Goal: Download file/media

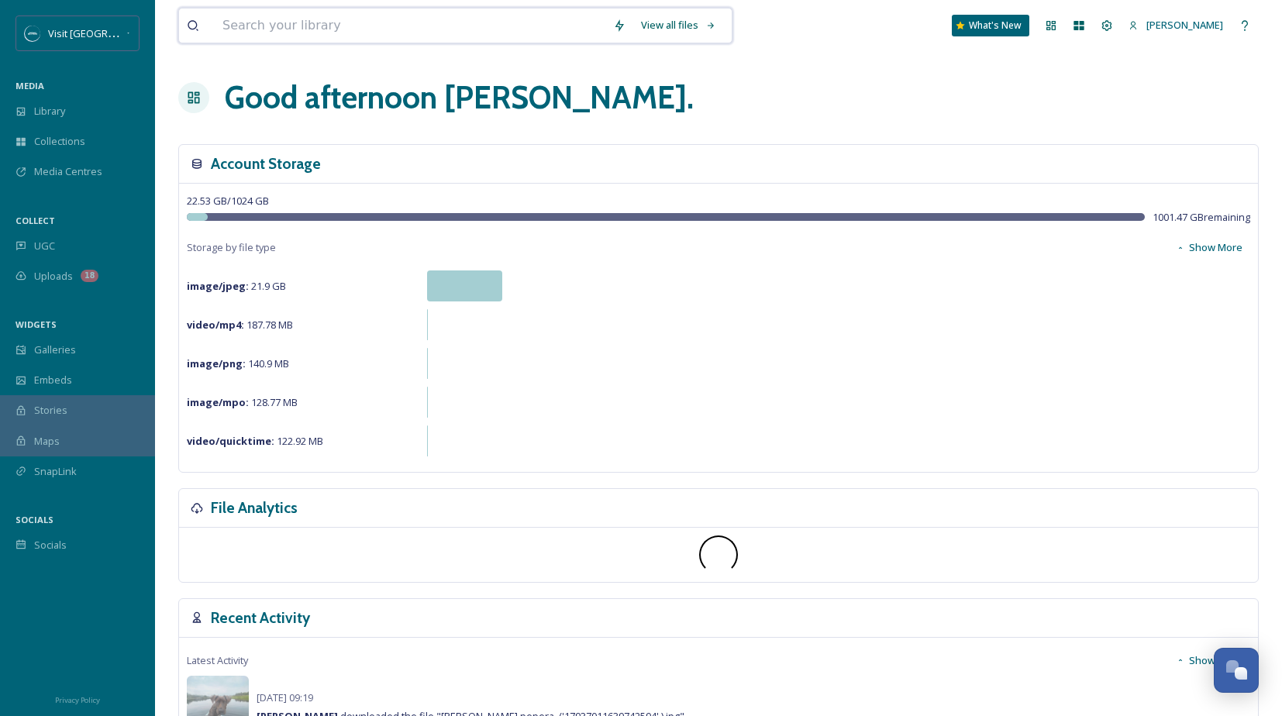
click at [416, 18] on input at bounding box center [410, 26] width 391 height 34
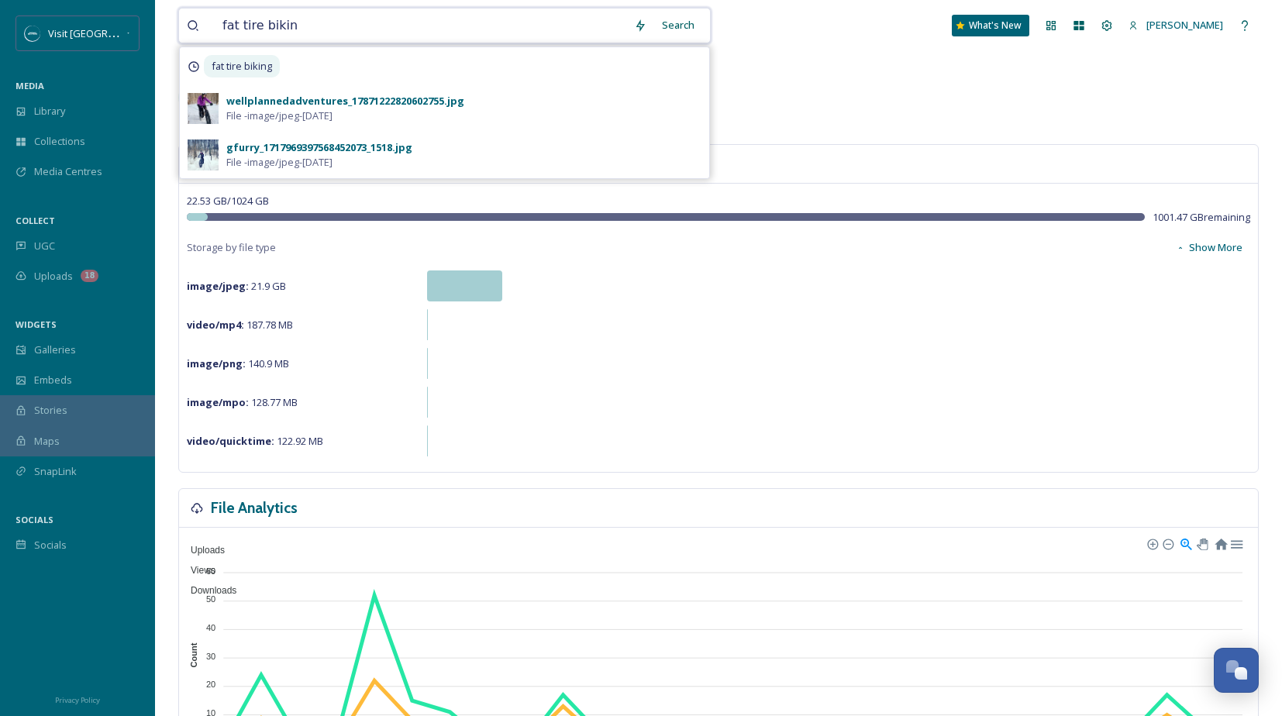
type input "fat tire biking"
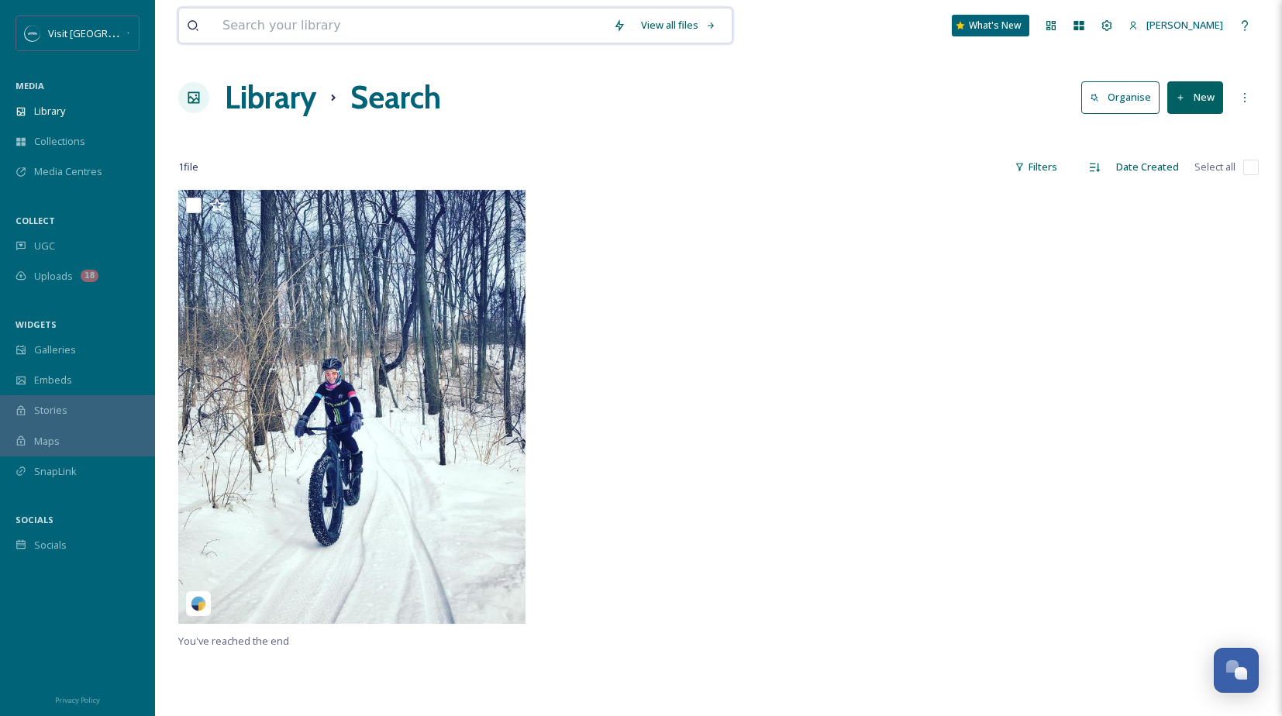
click at [351, 26] on input at bounding box center [410, 26] width 391 height 34
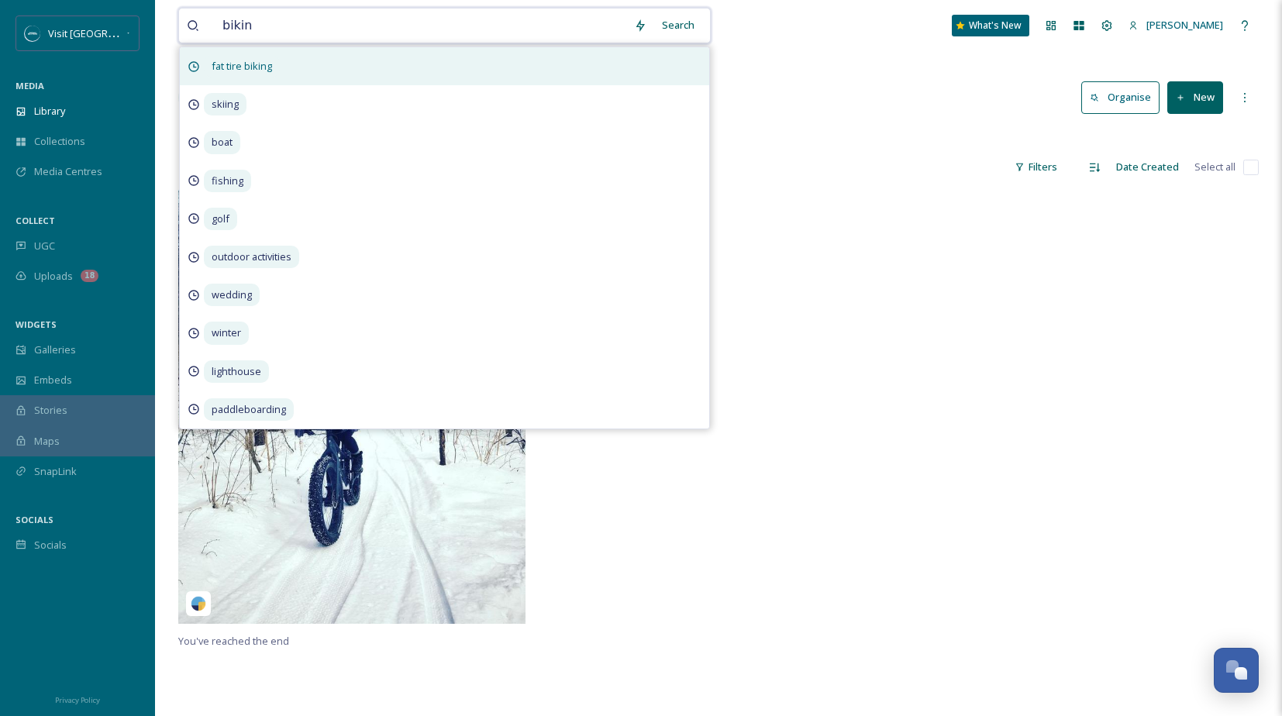
type input "biking"
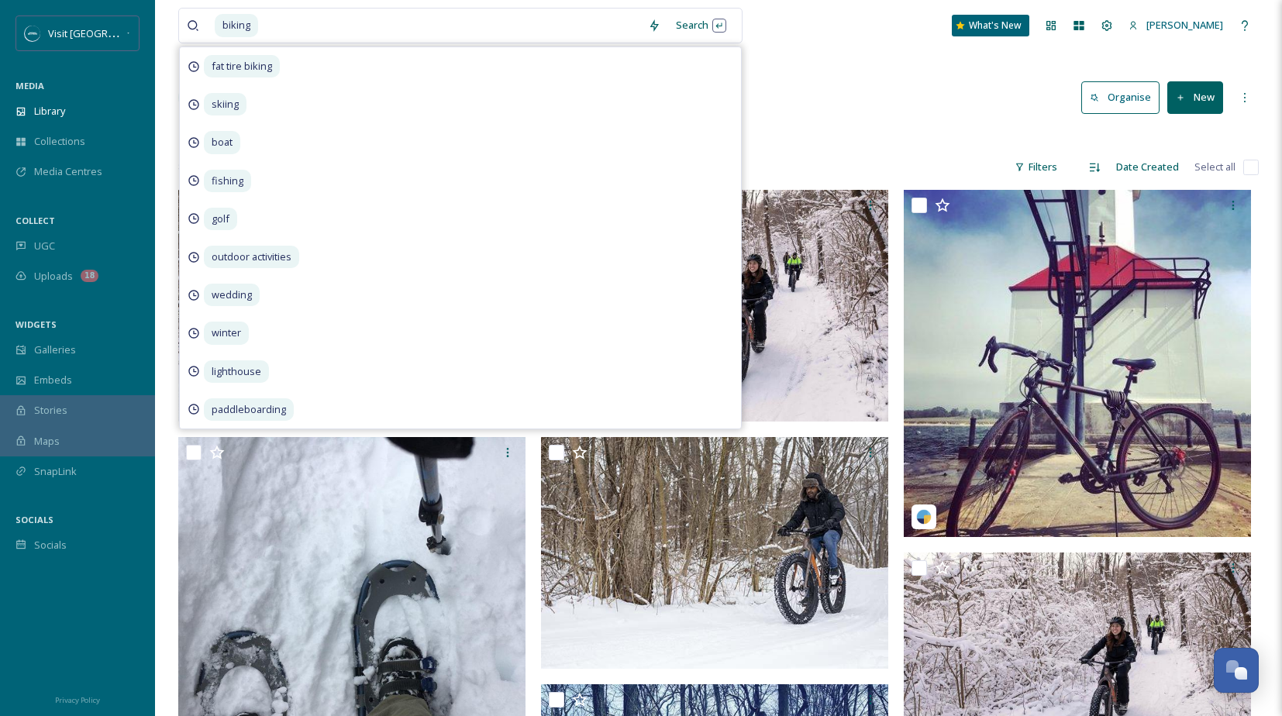
click at [864, 129] on div at bounding box center [718, 137] width 1081 height 16
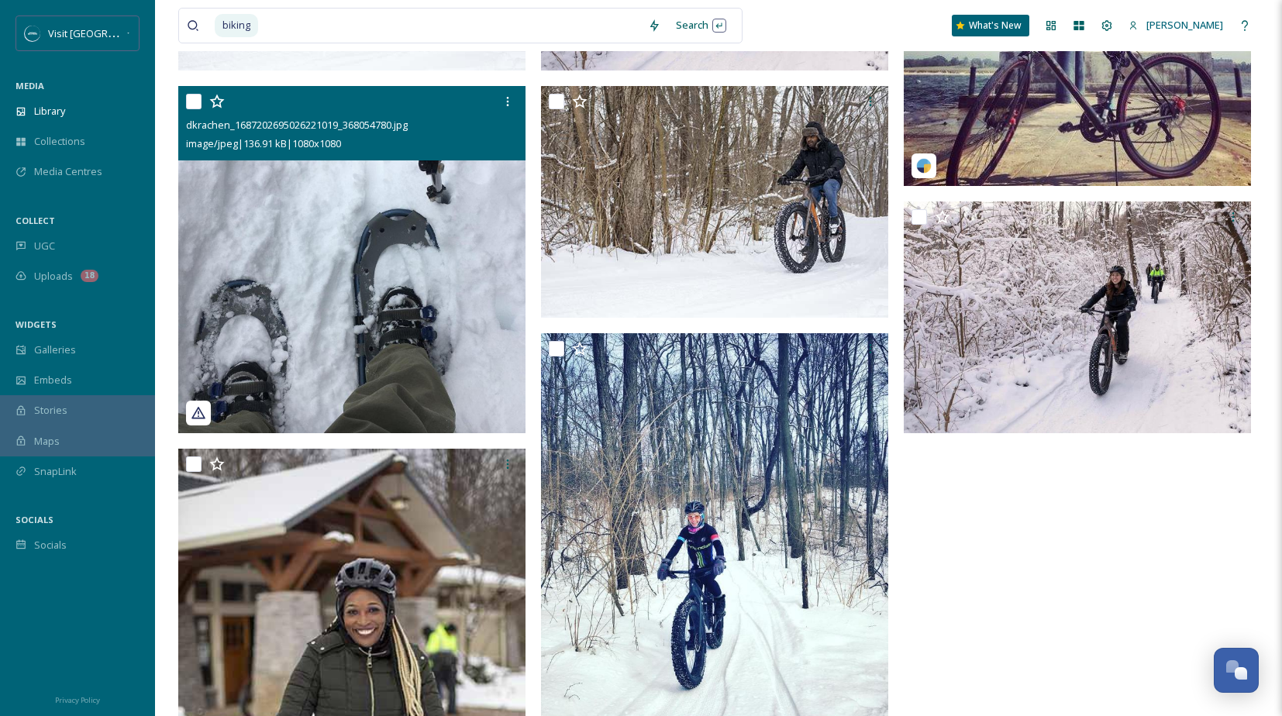
scroll to position [384, 0]
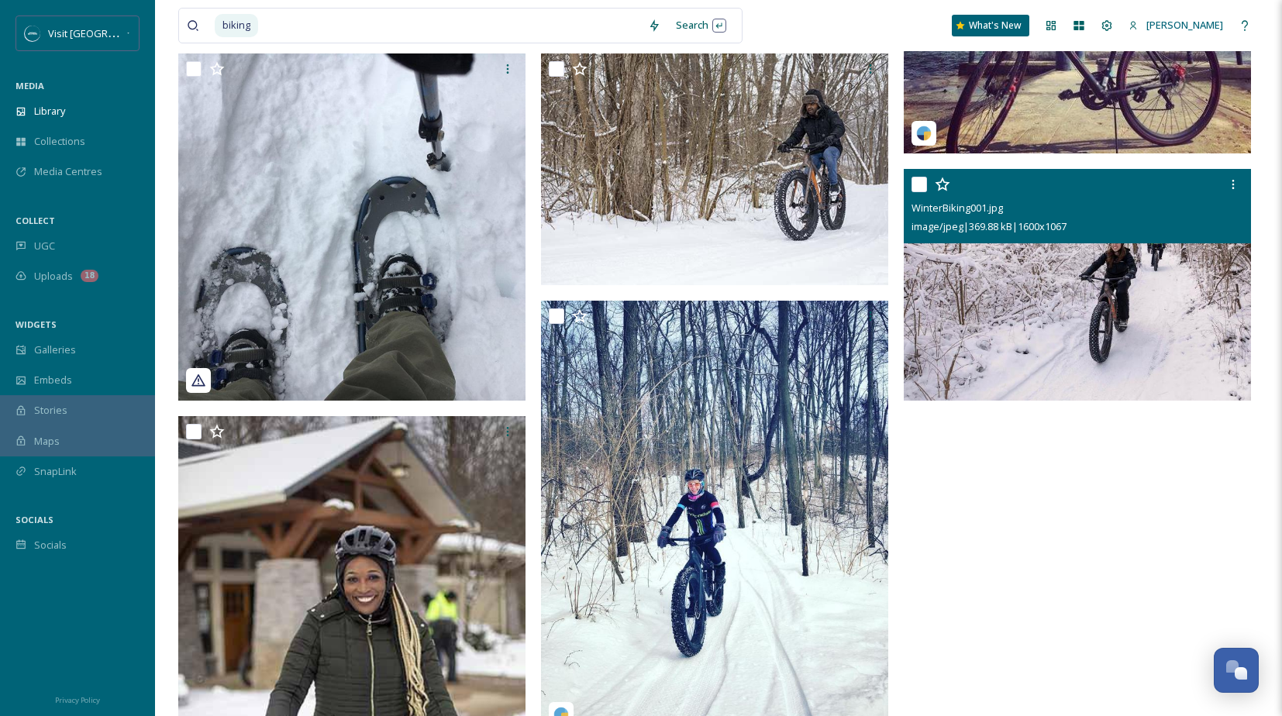
click at [1117, 319] on img at bounding box center [1077, 285] width 347 height 232
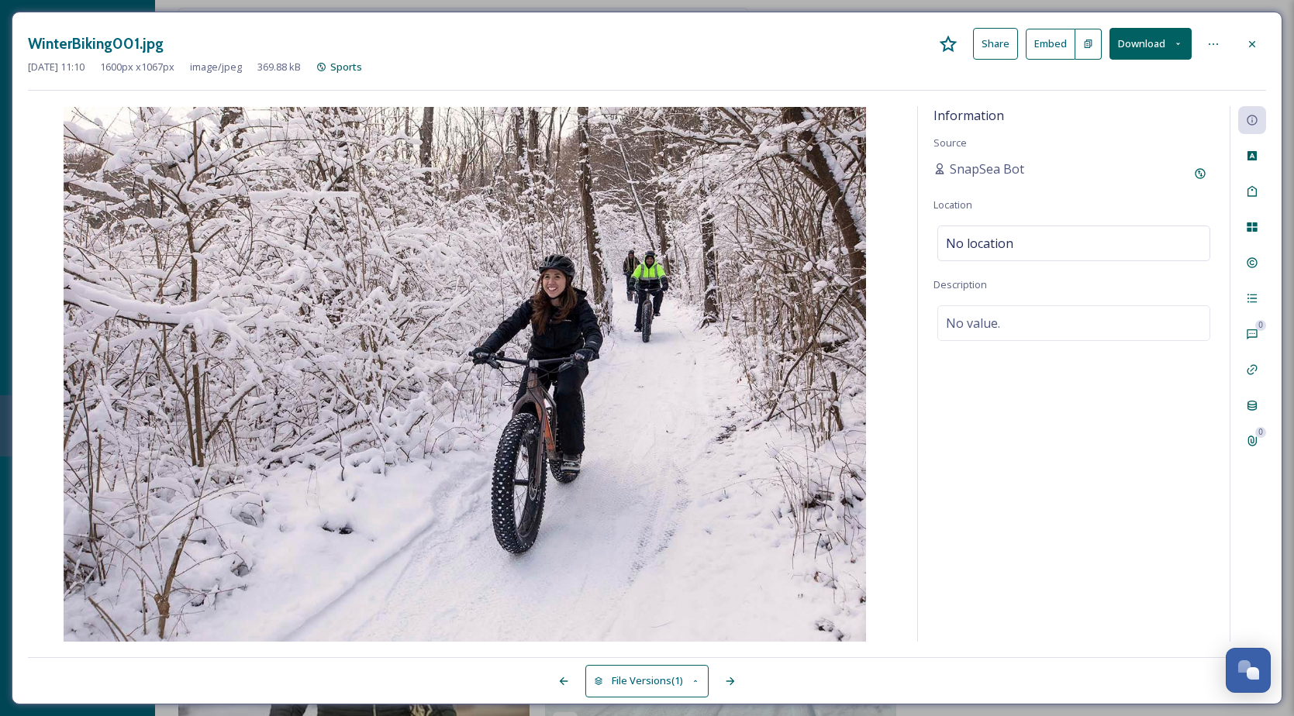
click at [1147, 50] on button "Download" at bounding box center [1150, 44] width 82 height 32
click at [1121, 84] on span "Download Original (1600 x 1067)" at bounding box center [1109, 79] width 147 height 15
click at [1254, 40] on icon at bounding box center [1252, 44] width 12 height 12
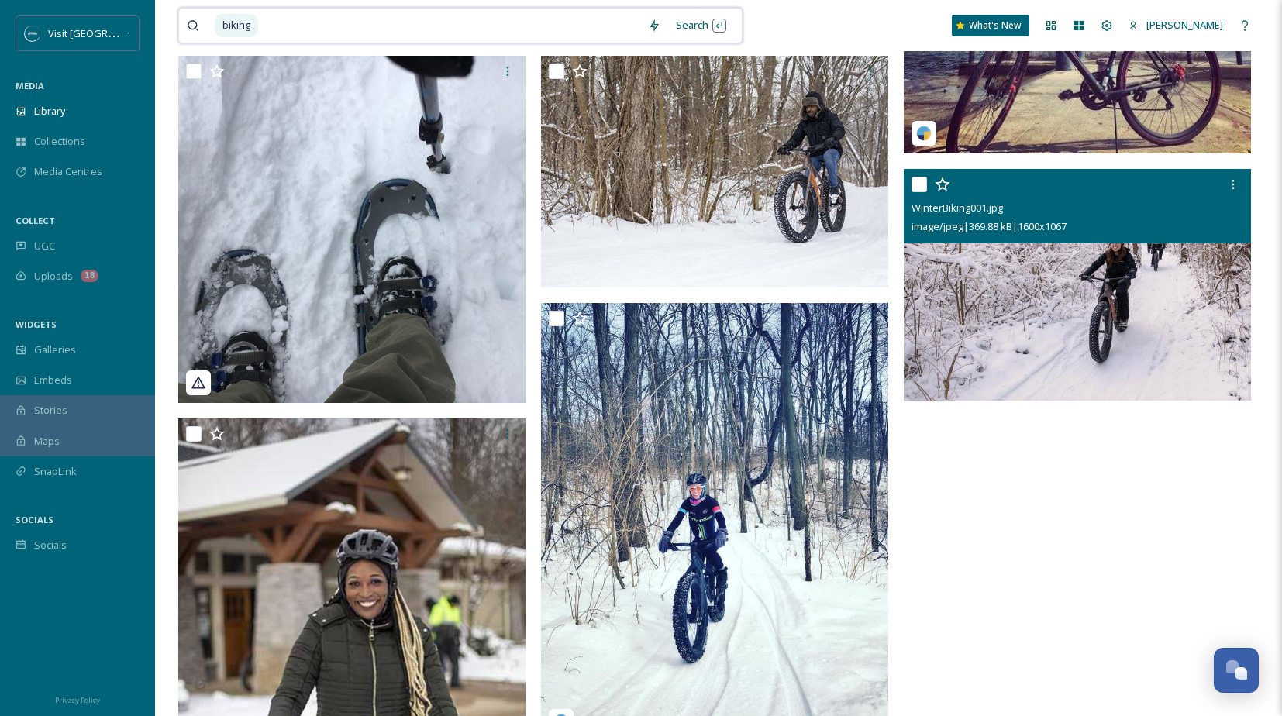
click at [499, 27] on input at bounding box center [450, 26] width 381 height 34
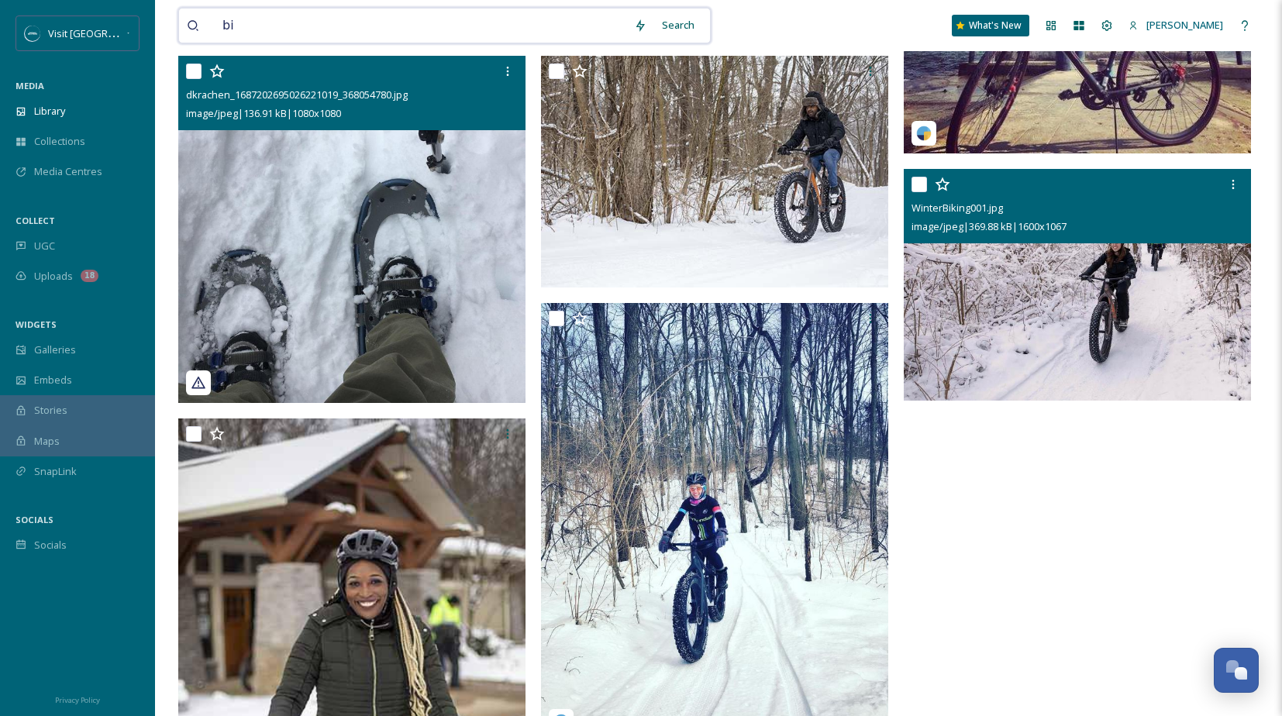
type input "b"
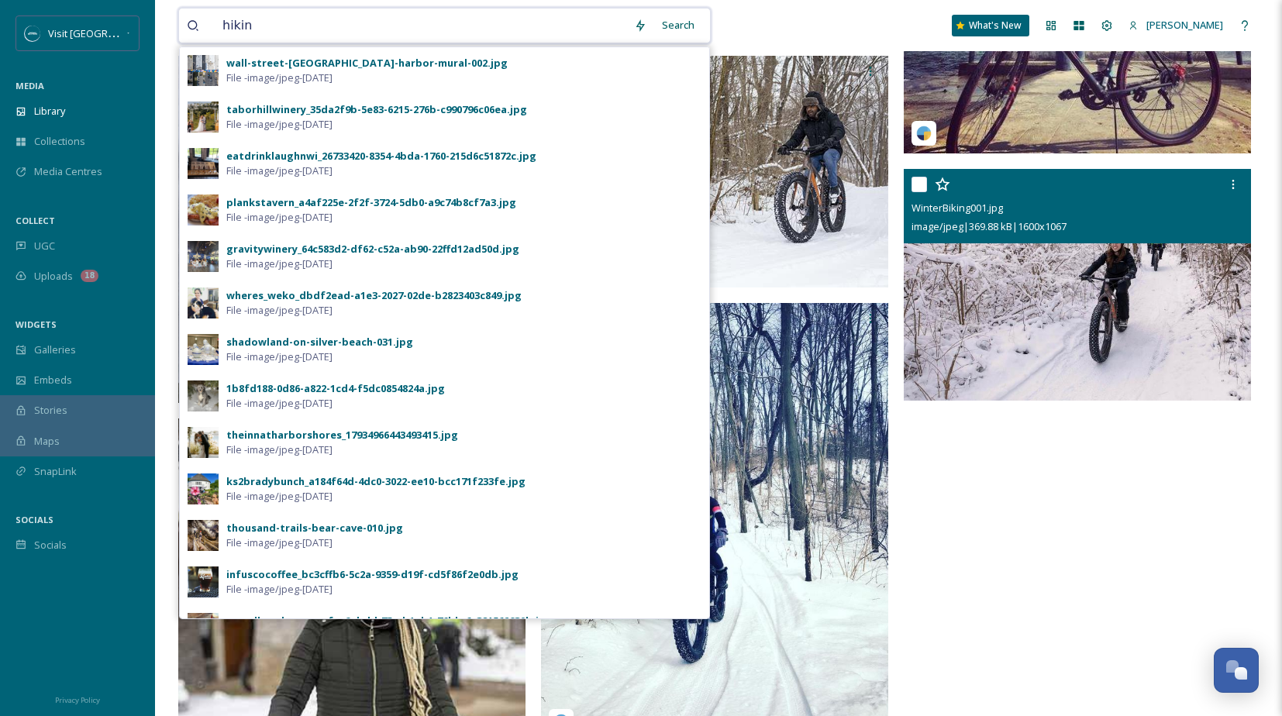
type input "hiking"
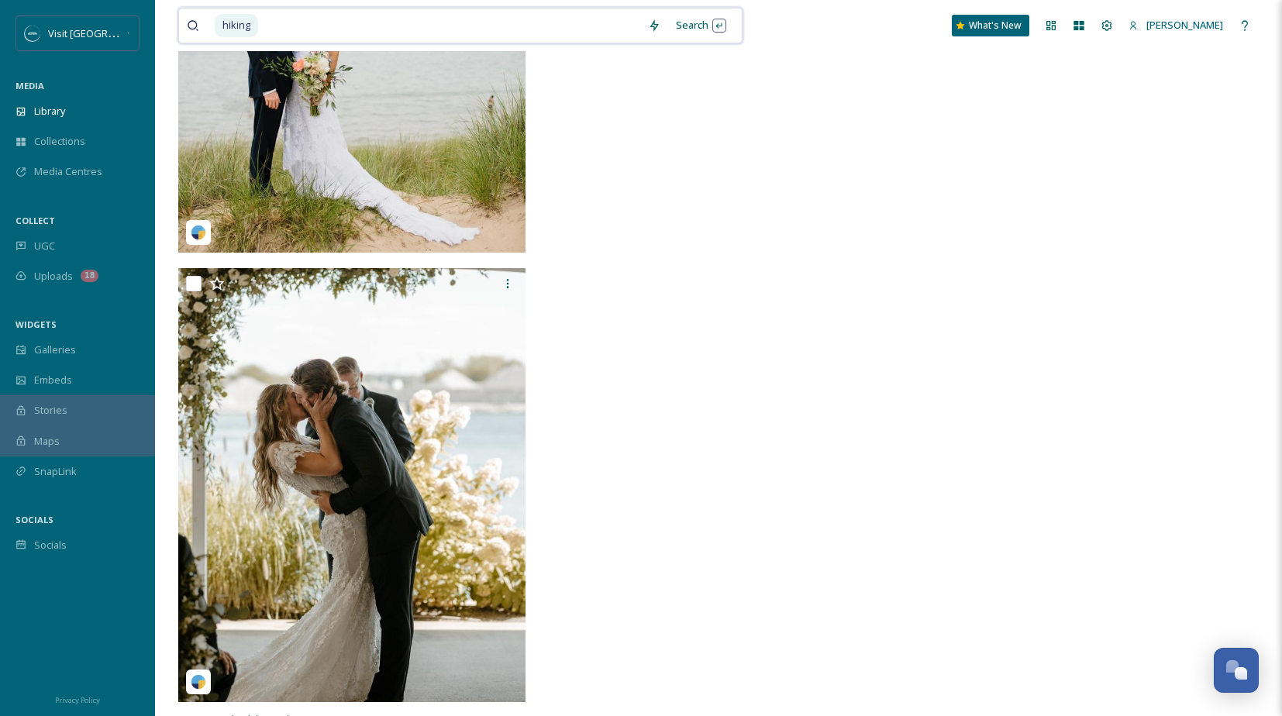
scroll to position [11225, 0]
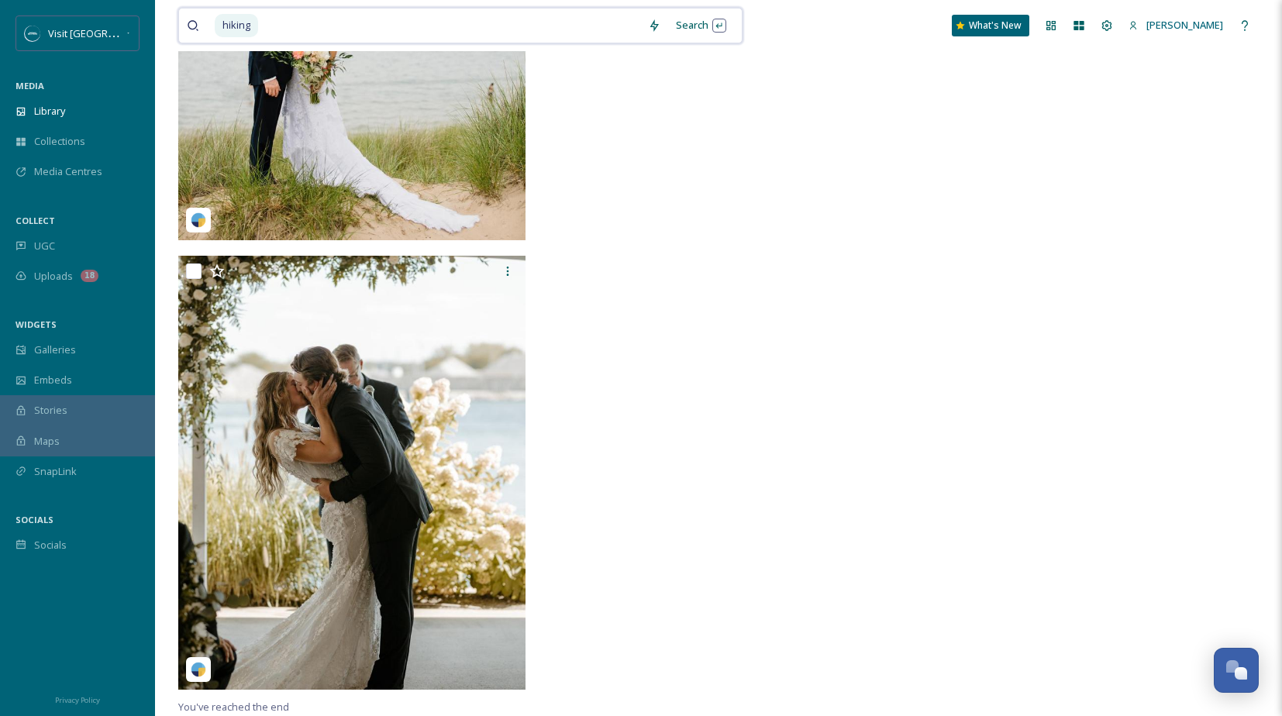
click at [457, 26] on input at bounding box center [450, 26] width 381 height 34
type input "h"
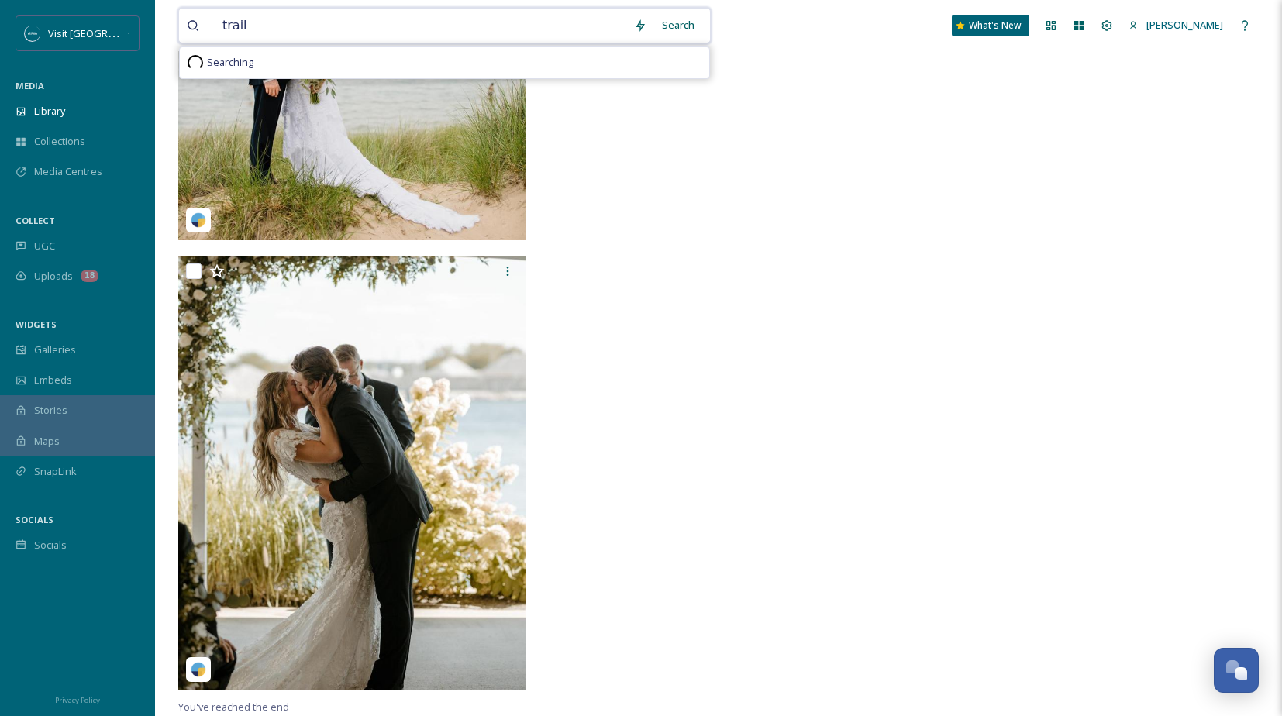
type input "trails"
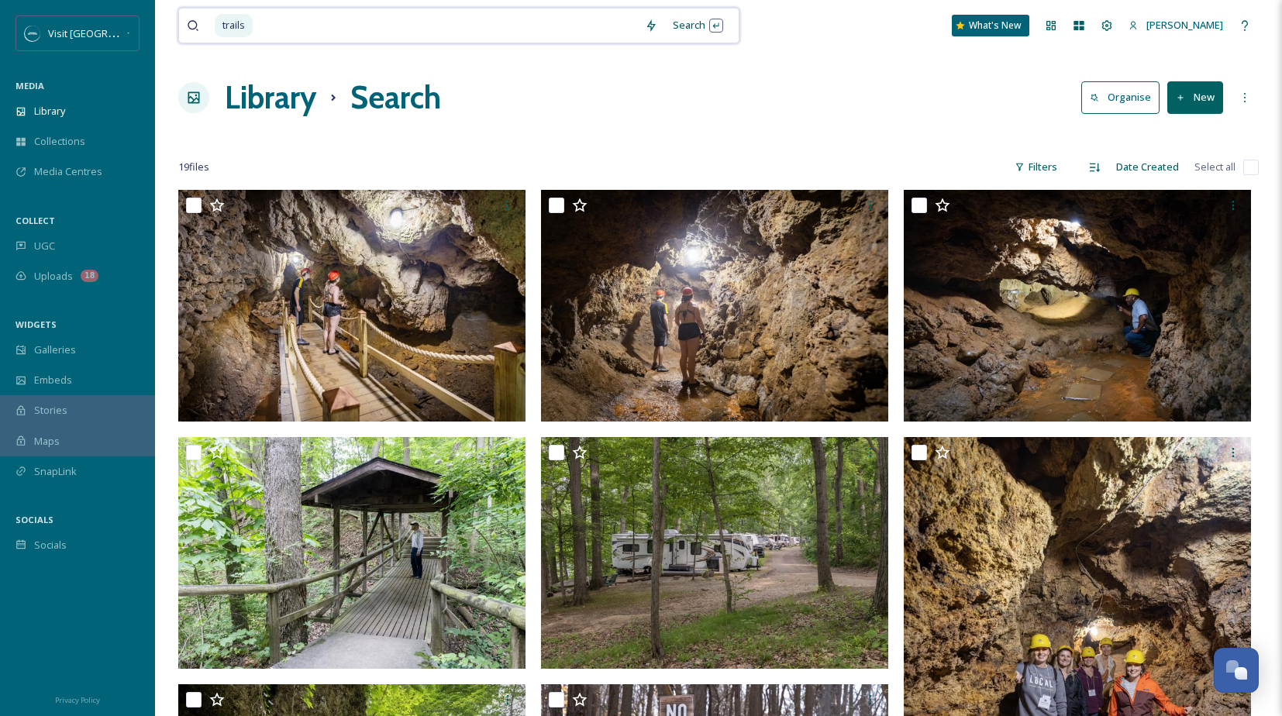
click at [420, 27] on input at bounding box center [445, 26] width 383 height 34
type input "t"
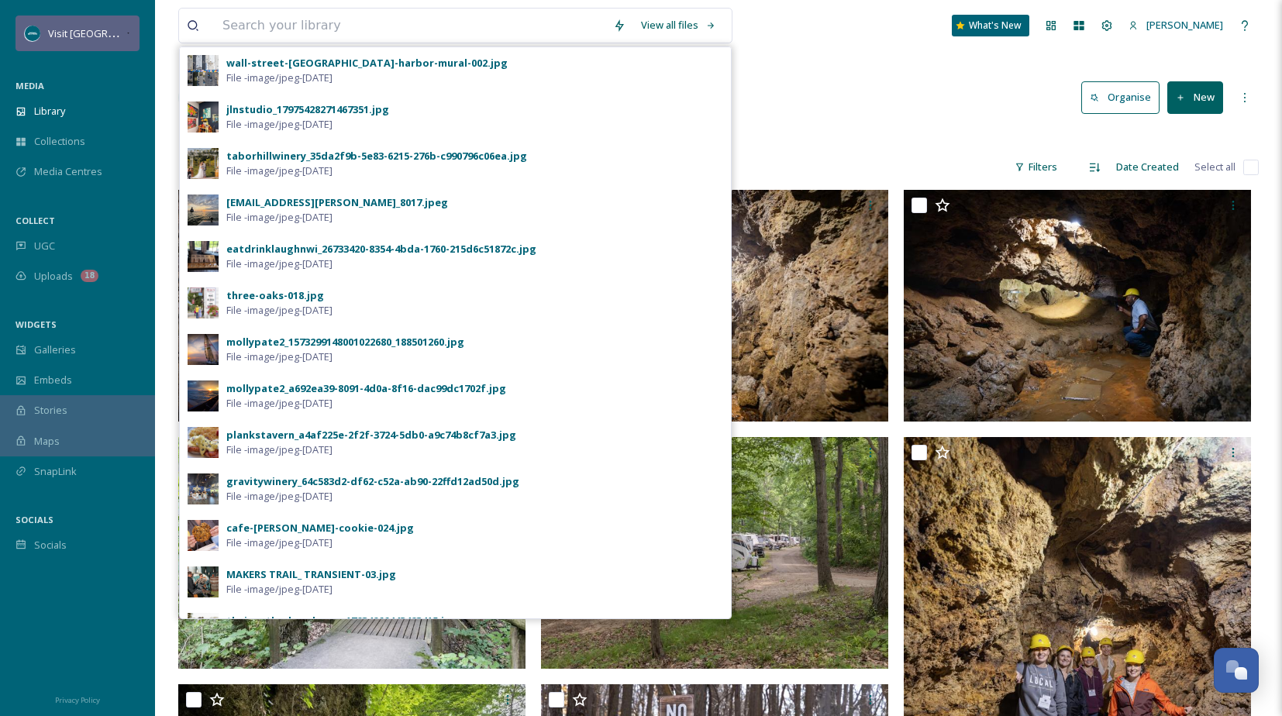
drag, startPoint x: 121, startPoint y: 39, endPoint x: 124, endPoint y: 47, distance: 9.1
click at [121, 39] on span "Visit [GEOGRAPHIC_DATA][US_STATE]" at bounding box center [134, 33] width 173 height 15
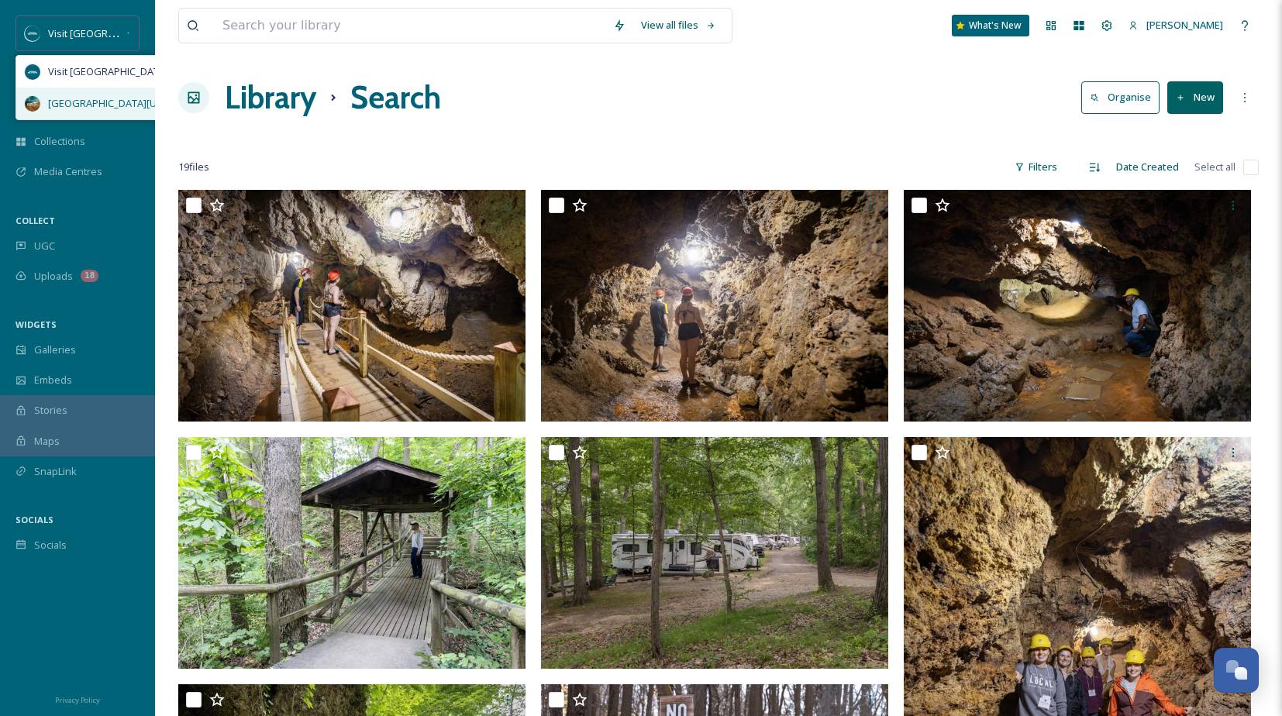
click at [116, 104] on span "[GEOGRAPHIC_DATA][US_STATE]" at bounding box center [123, 103] width 151 height 15
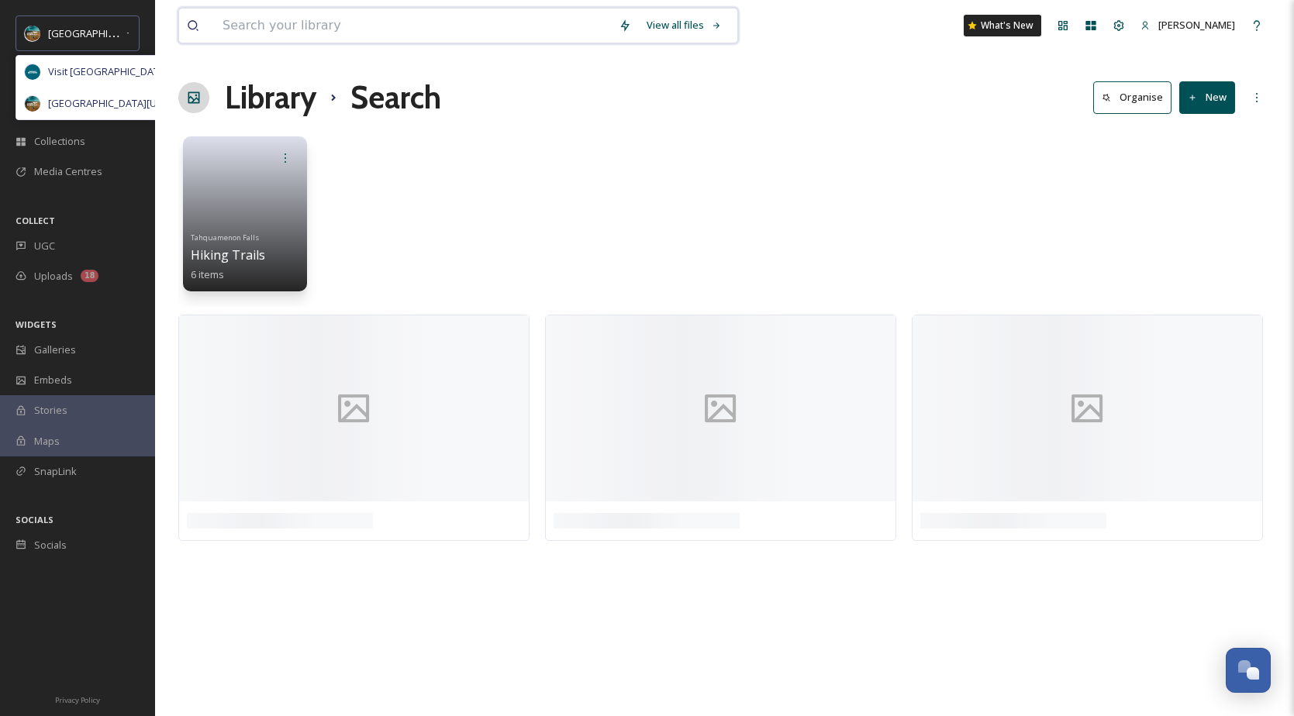
click at [389, 32] on input at bounding box center [413, 26] width 396 height 34
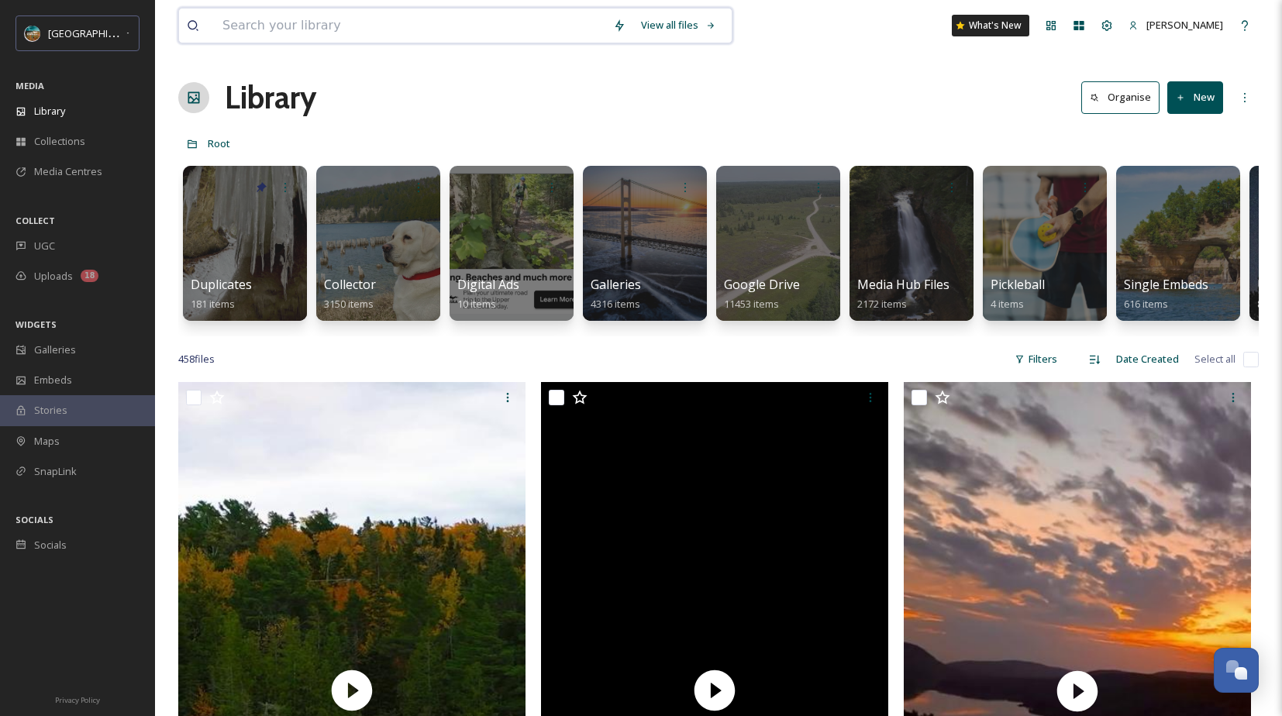
click at [395, 14] on input at bounding box center [410, 26] width 391 height 34
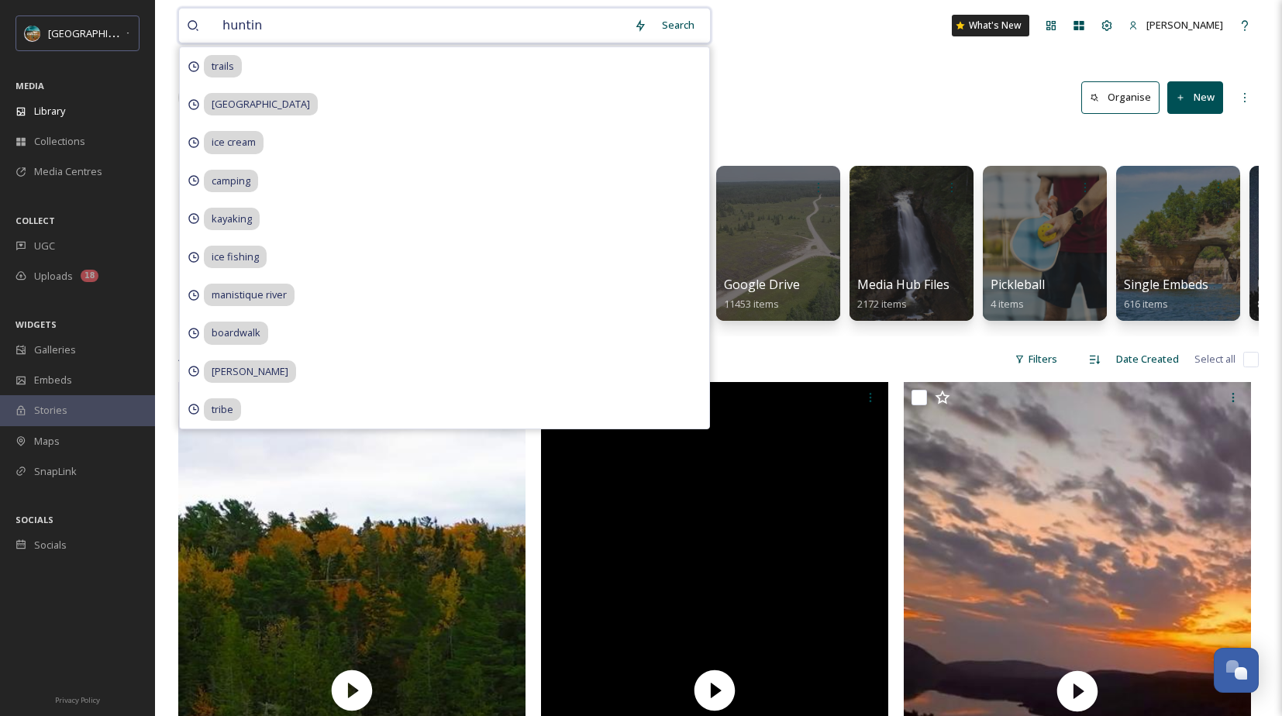
type input "hunting"
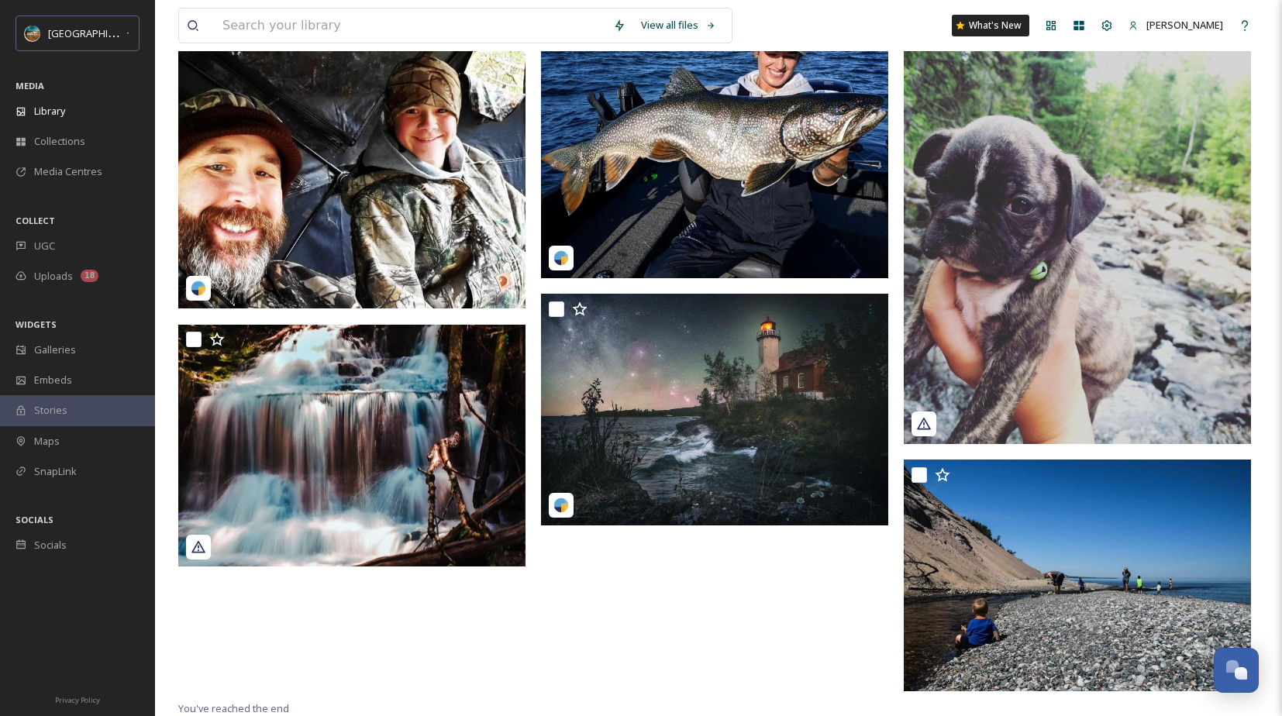
scroll to position [4536, 0]
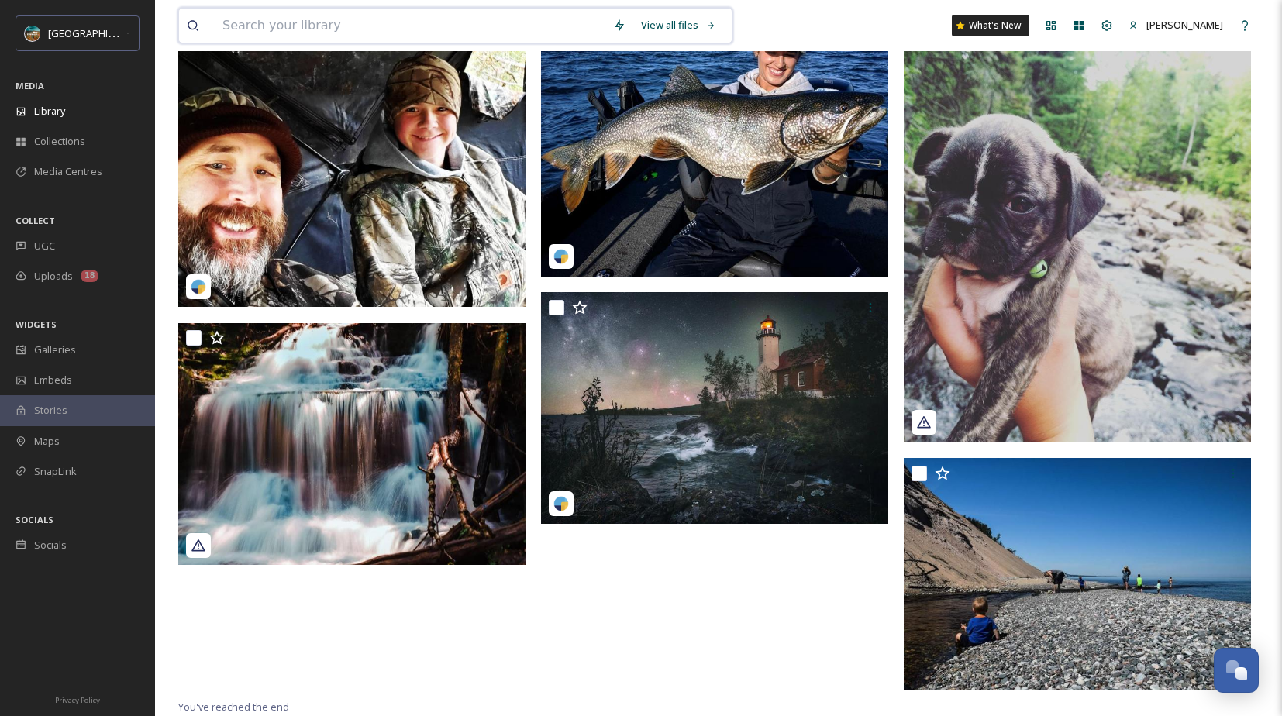
click at [349, 29] on input at bounding box center [410, 26] width 391 height 34
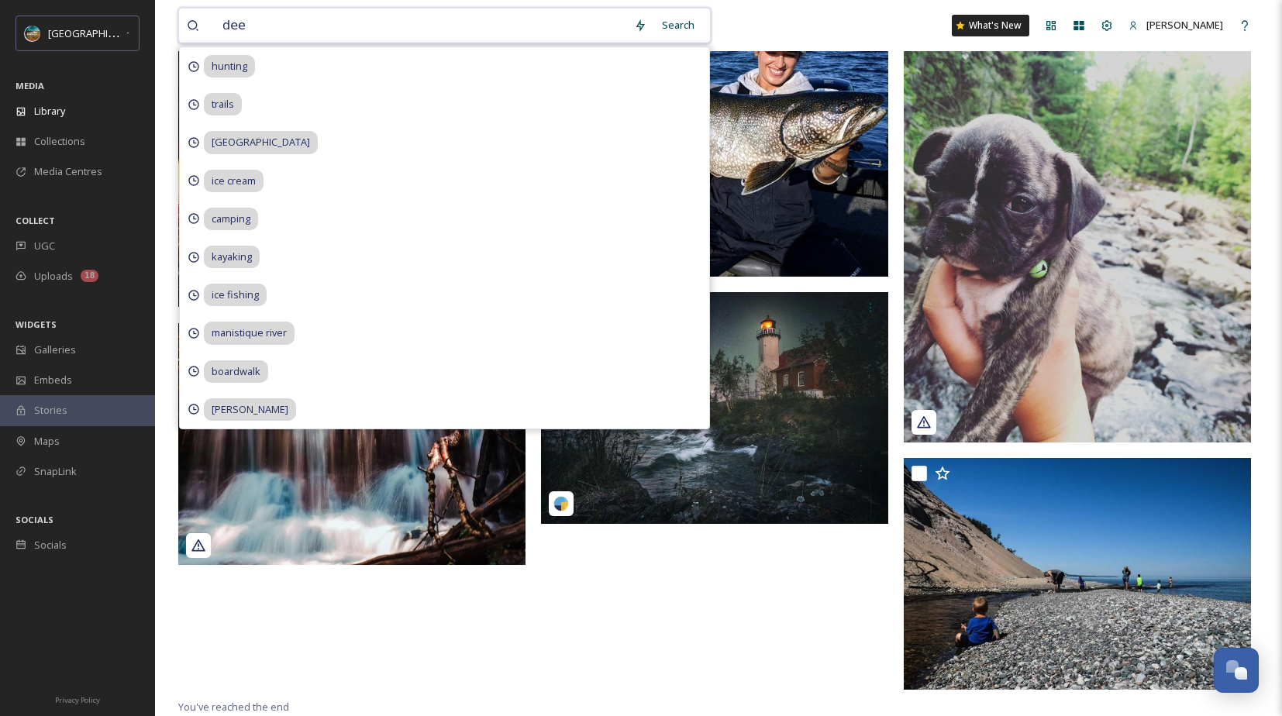
type input "deer"
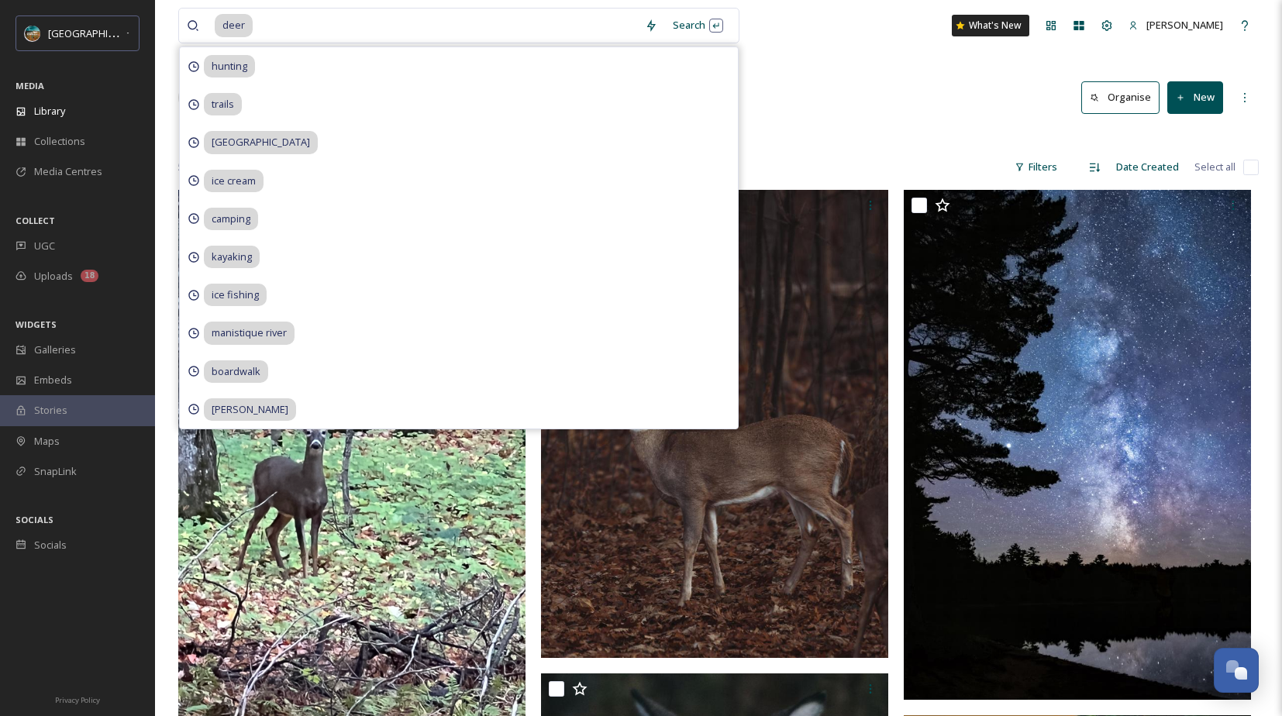
click at [830, 105] on div "Library Search Organise New" at bounding box center [718, 97] width 1081 height 47
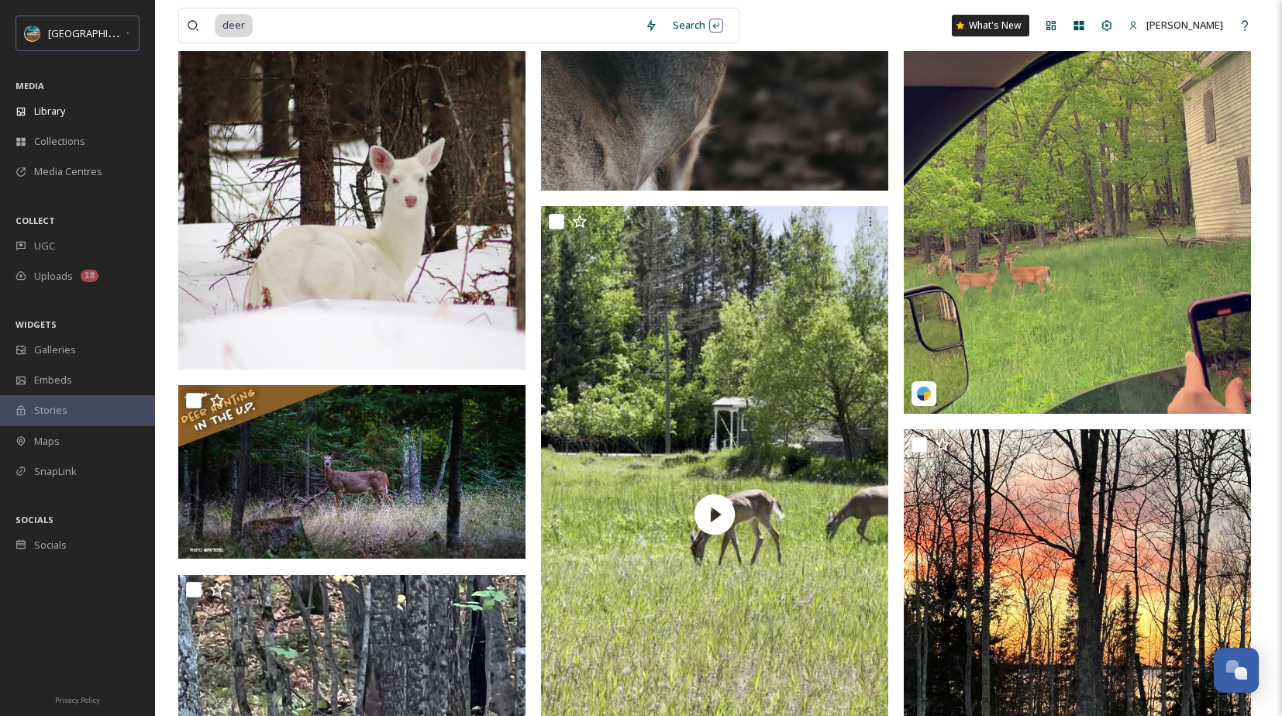
scroll to position [932, 0]
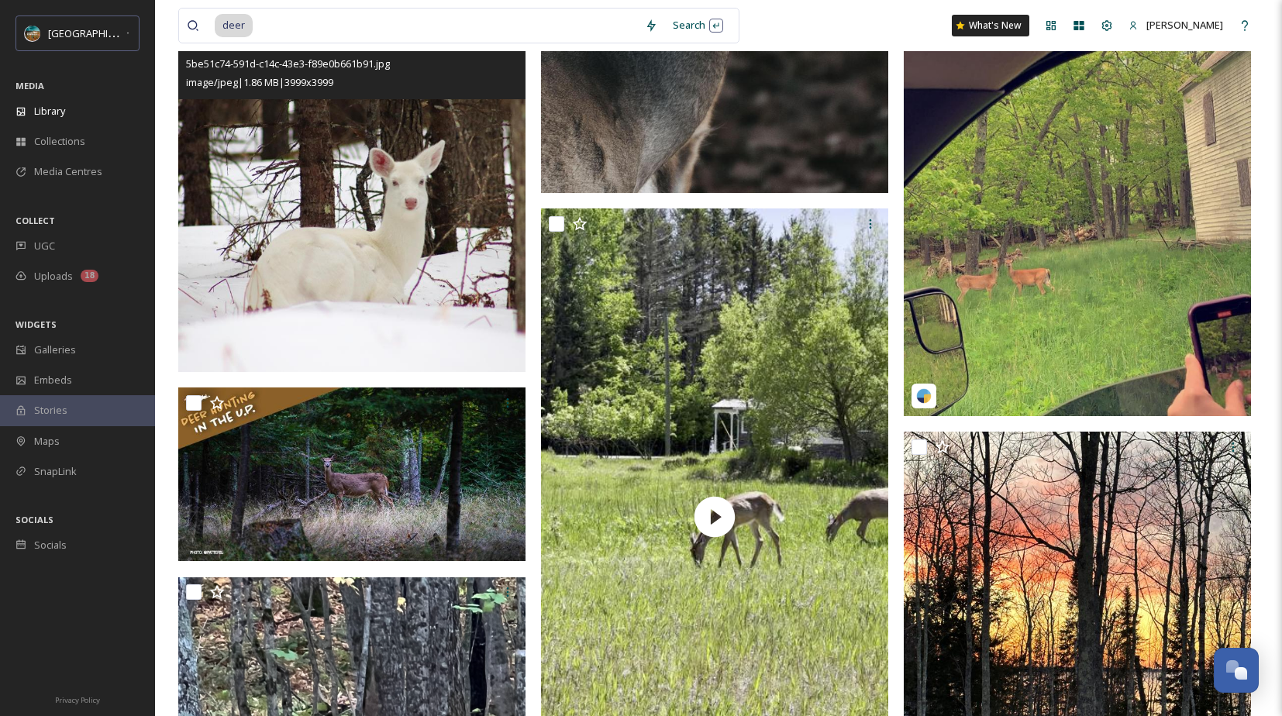
click at [388, 178] on img at bounding box center [351, 198] width 347 height 347
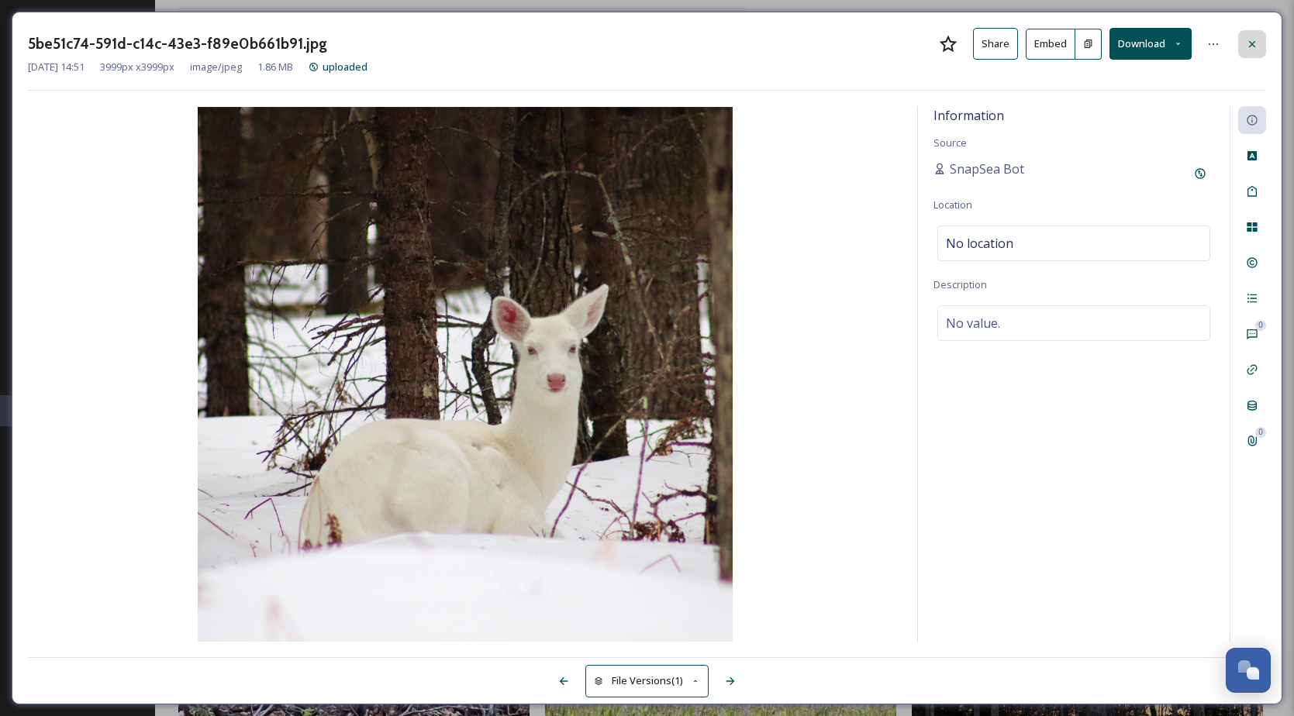
click at [1244, 45] on div at bounding box center [1252, 44] width 28 height 28
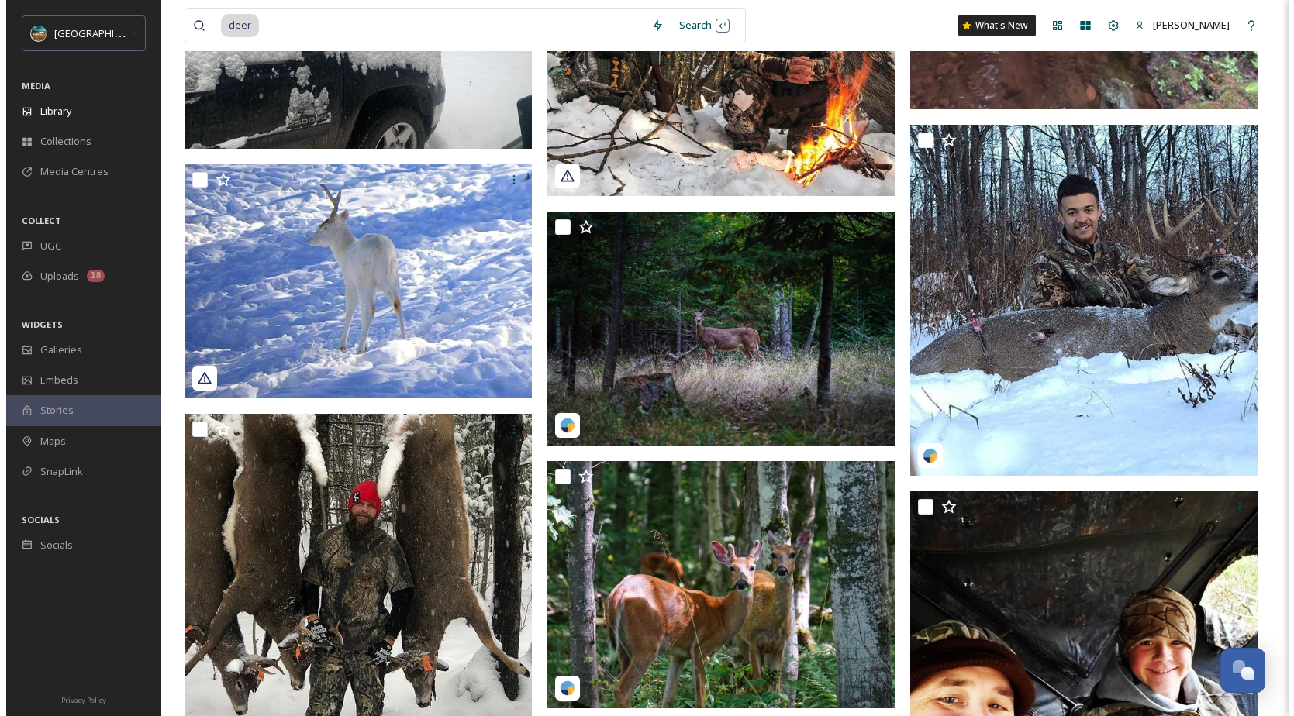
scroll to position [3267, 0]
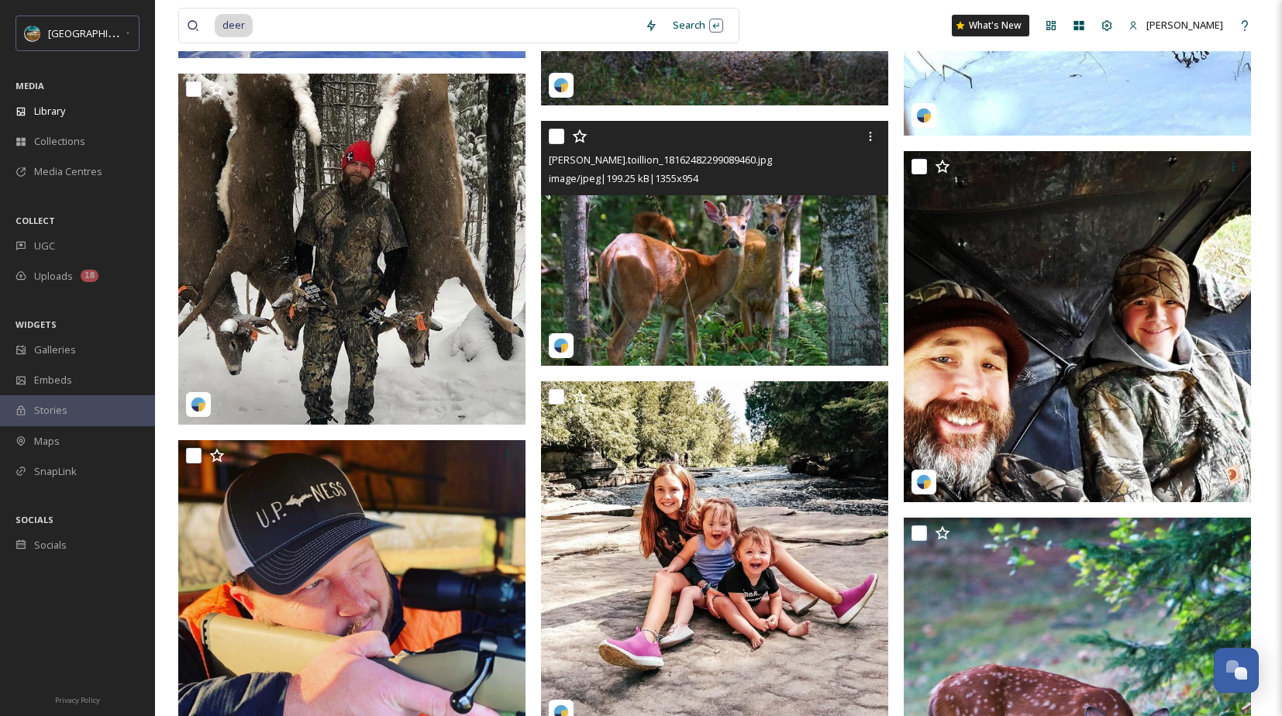
click at [722, 263] on img at bounding box center [714, 243] width 347 height 245
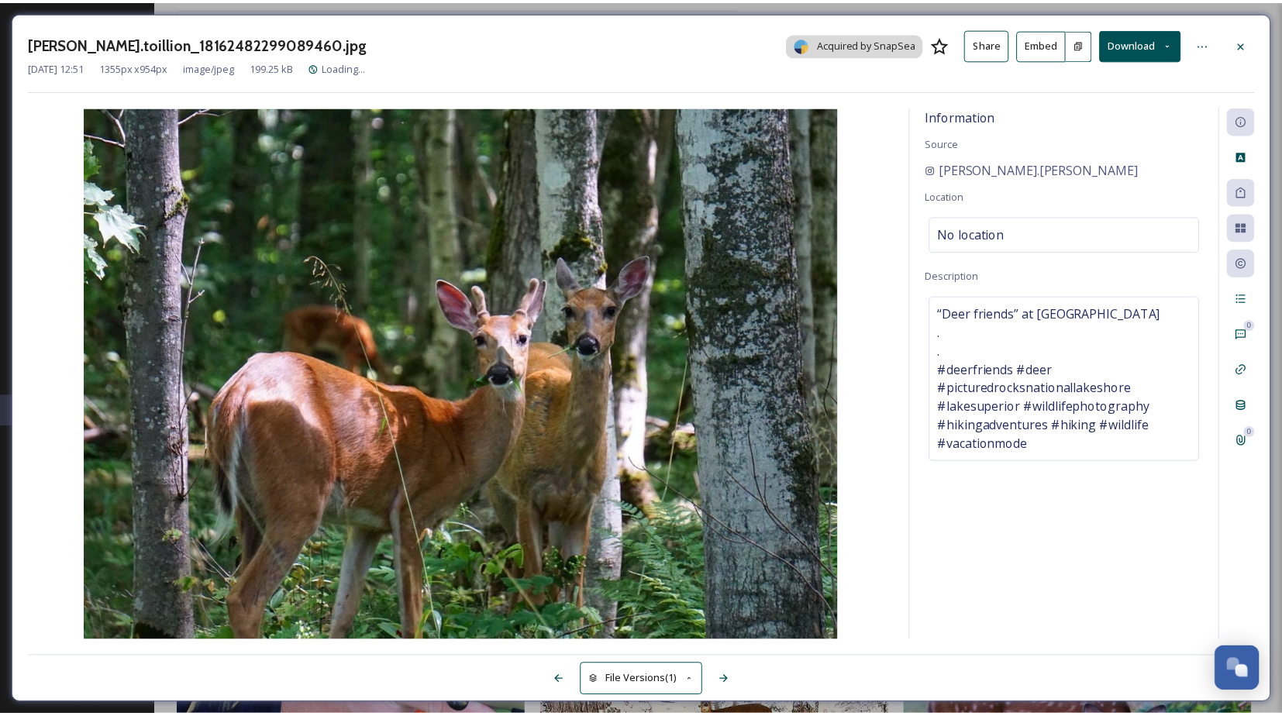
scroll to position [3281, 0]
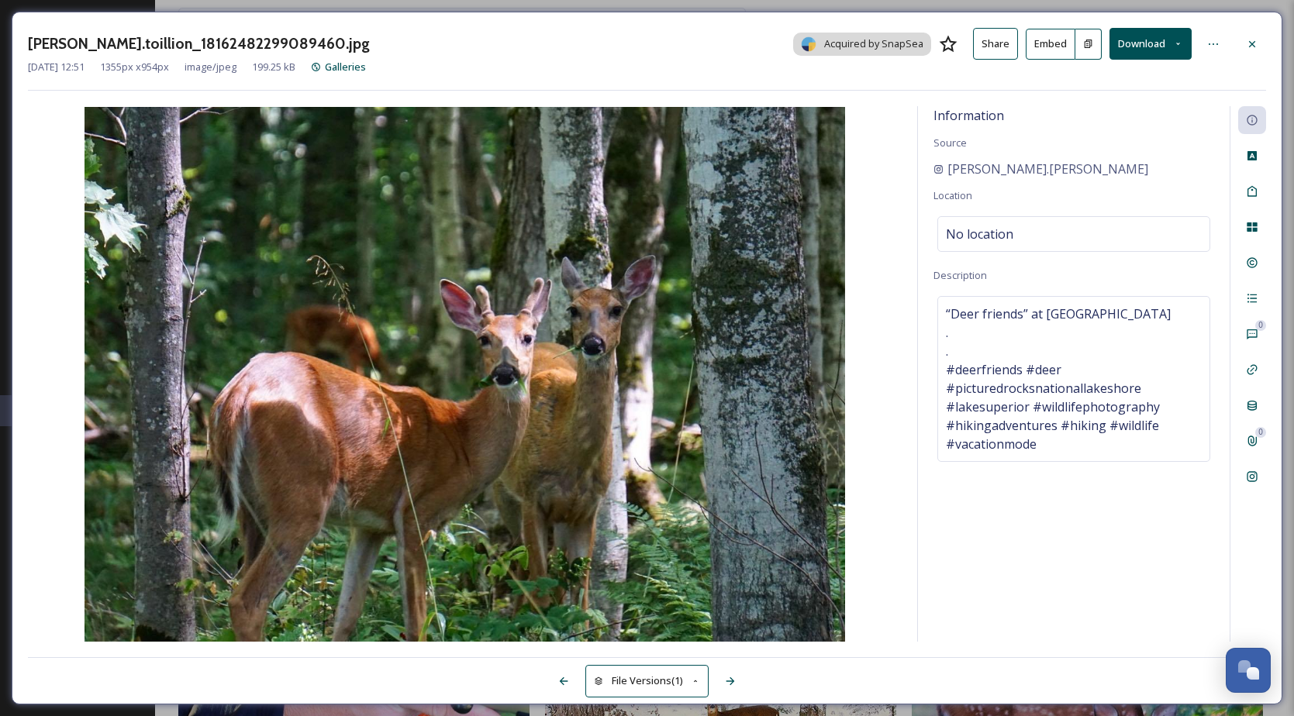
click at [1255, 45] on icon at bounding box center [1252, 44] width 12 height 12
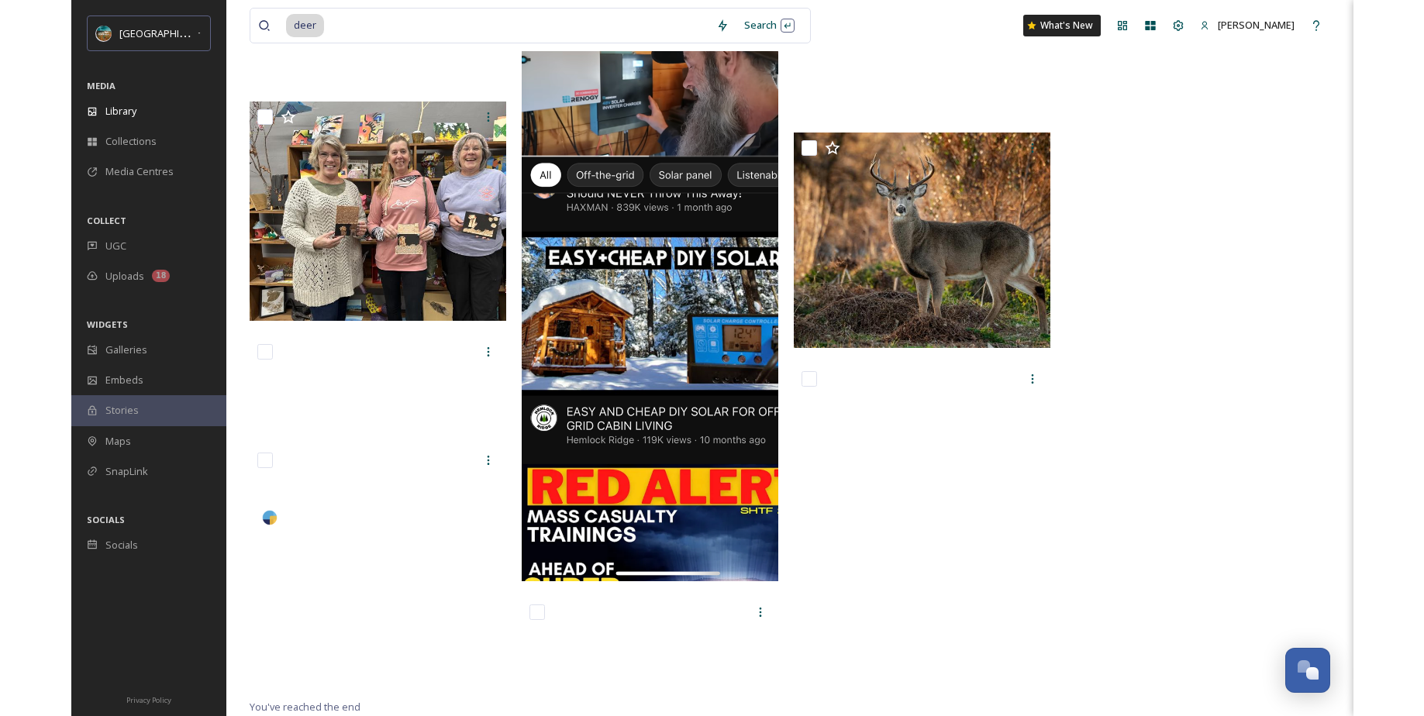
scroll to position [4684, 0]
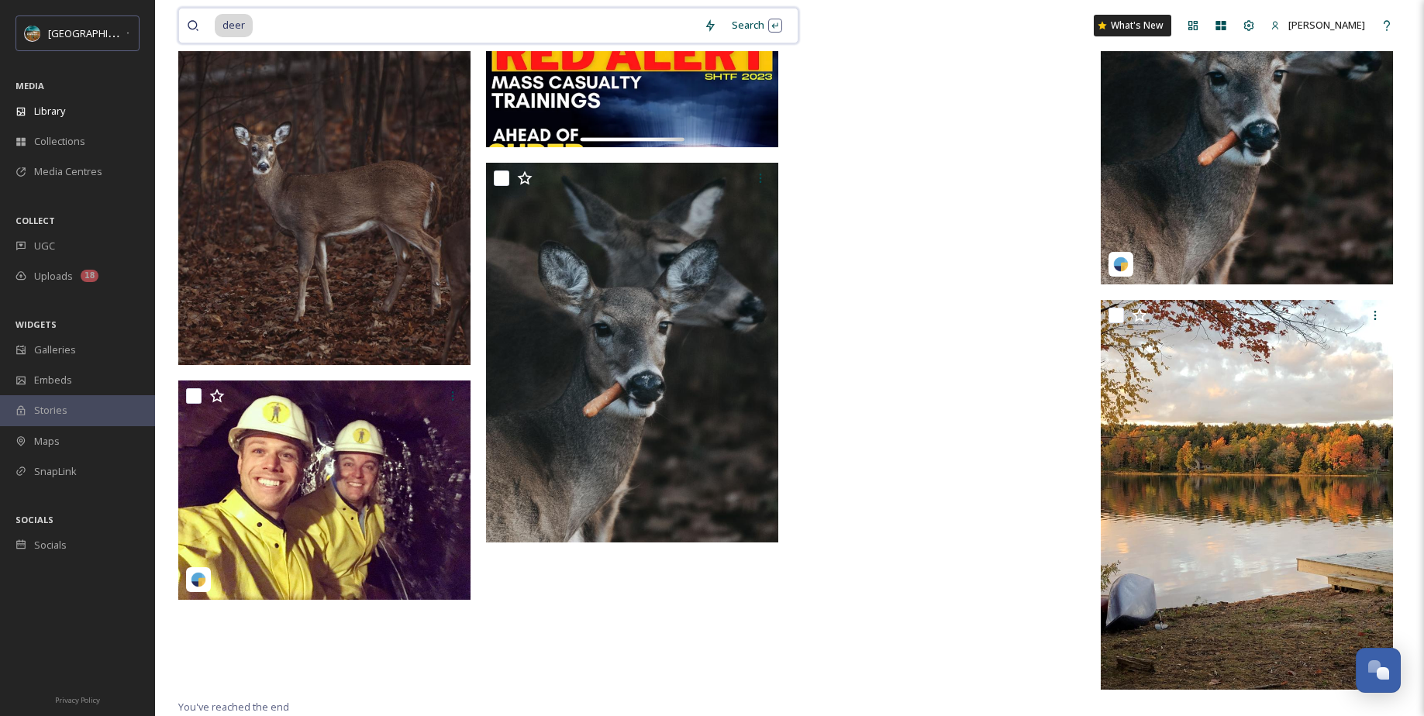
click at [449, 21] on input at bounding box center [475, 26] width 442 height 34
type input "d"
click at [88, 24] on div "[GEOGRAPHIC_DATA][US_STATE]" at bounding box center [86, 33] width 77 height 19
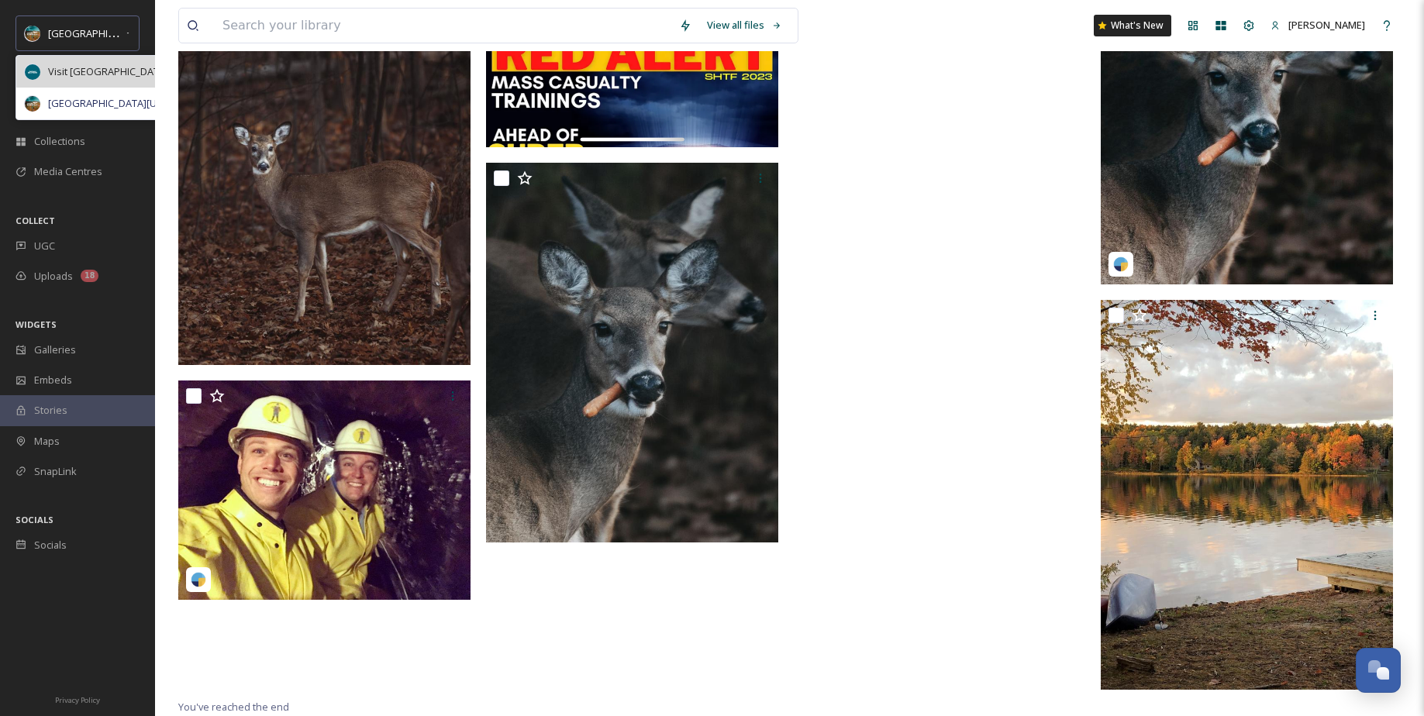
click at [113, 69] on span "Visit [GEOGRAPHIC_DATA][US_STATE]" at bounding box center [134, 71] width 173 height 15
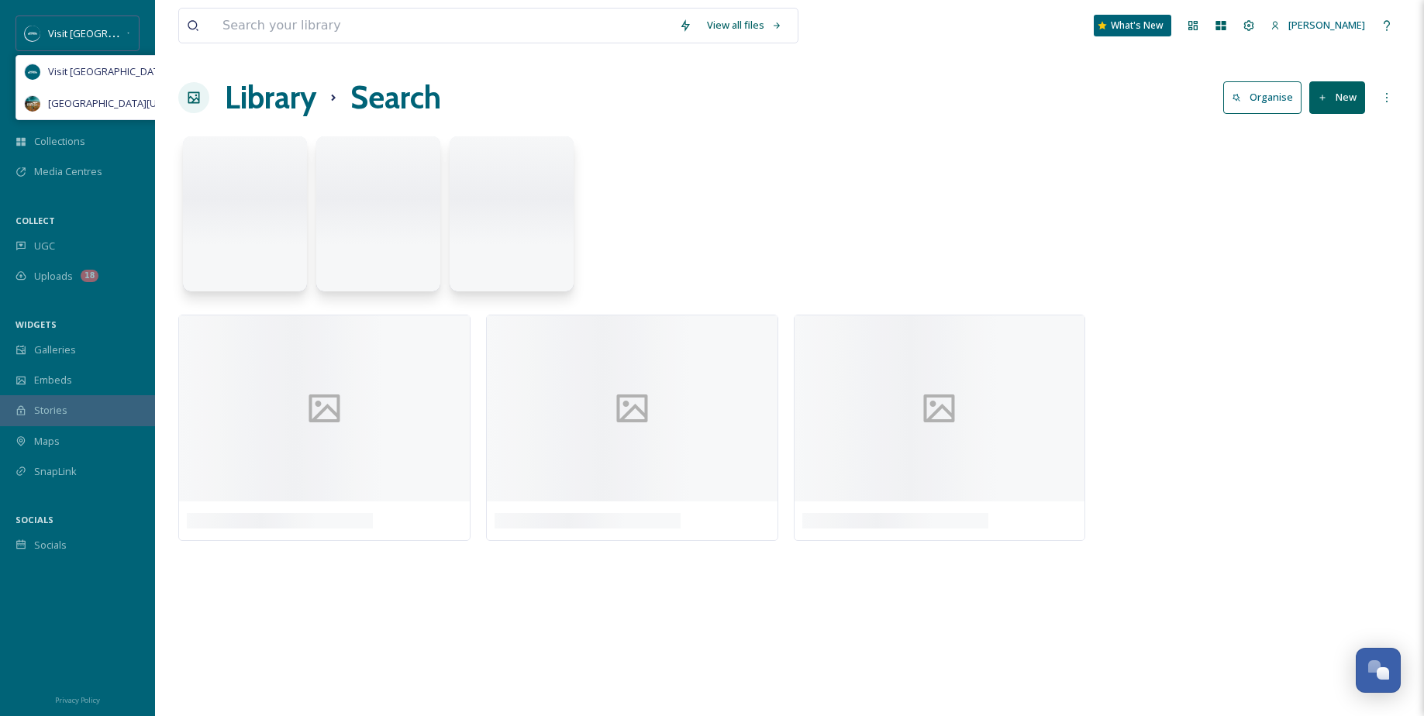
scroll to position [0, 0]
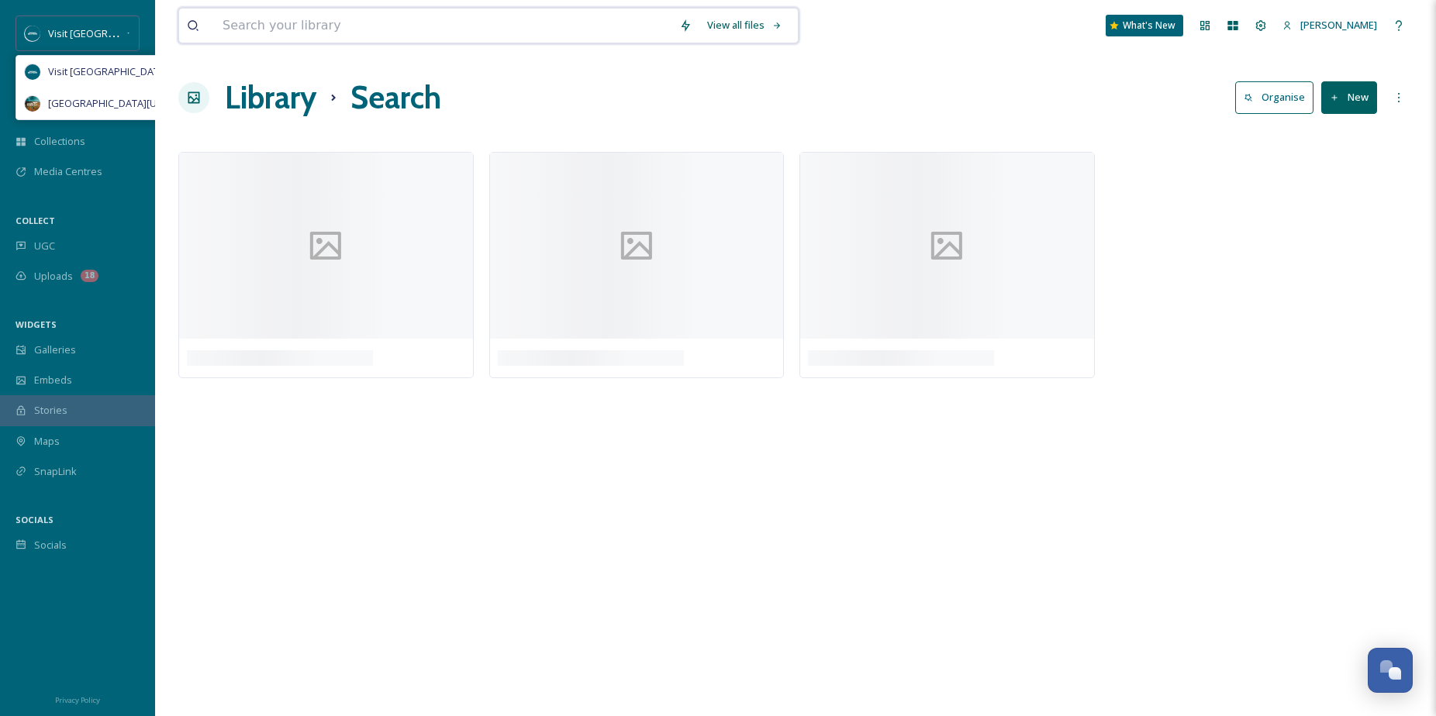
click at [246, 31] on input at bounding box center [443, 26] width 457 height 34
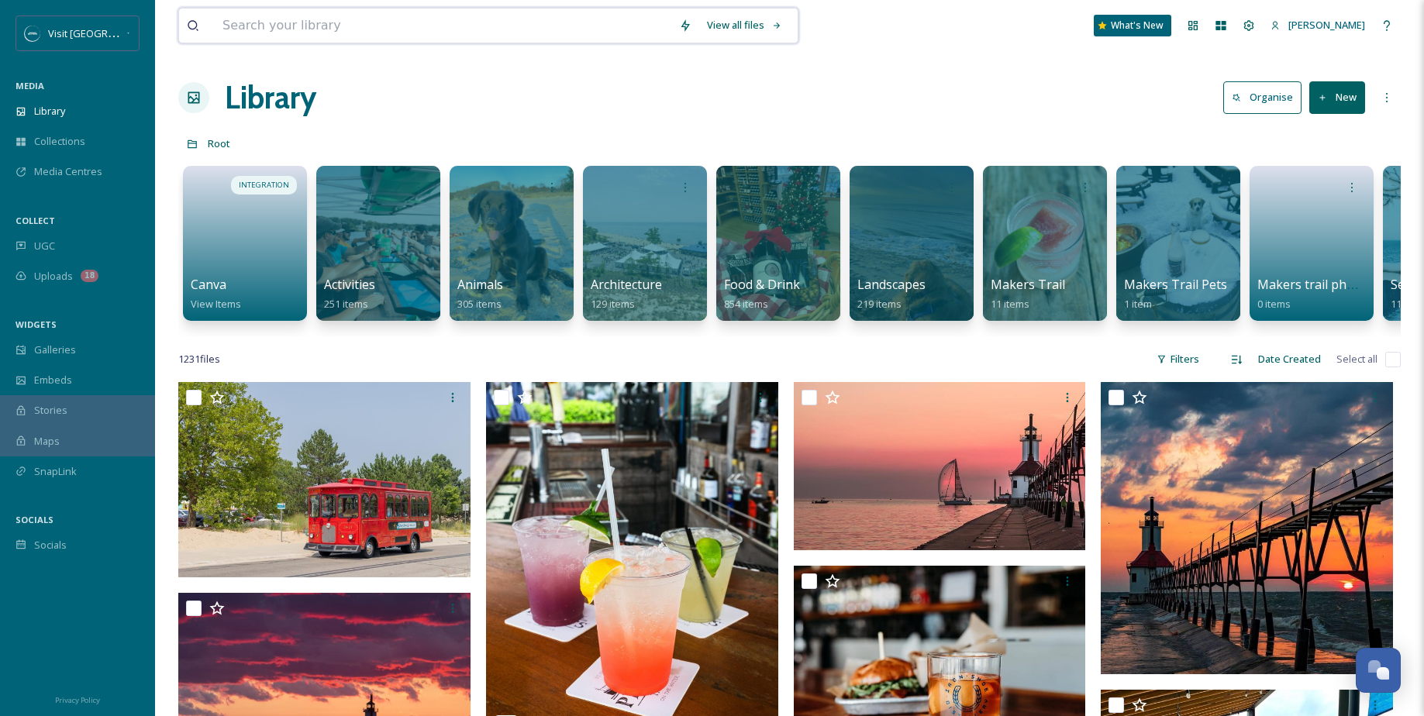
click at [248, 22] on input at bounding box center [443, 26] width 457 height 34
type input "ice skating"
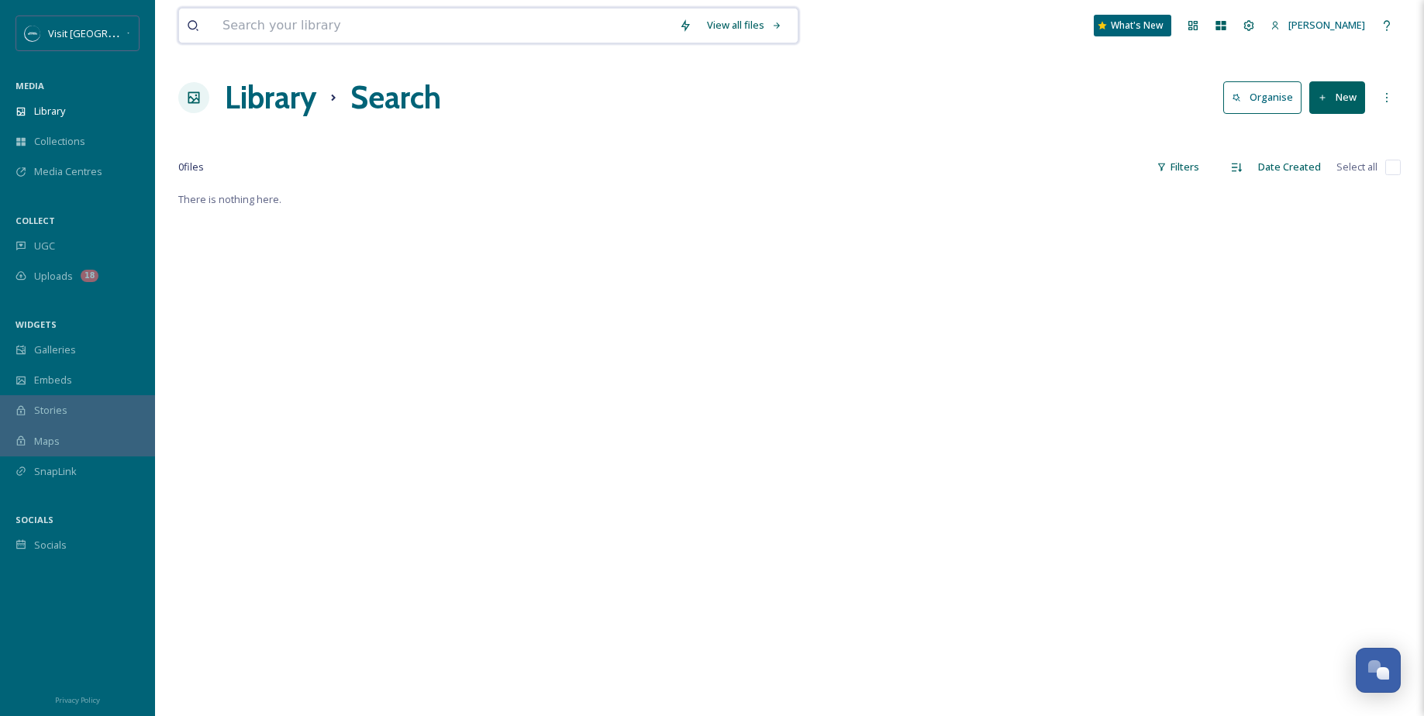
click at [280, 31] on input at bounding box center [443, 26] width 457 height 34
type input "ice"
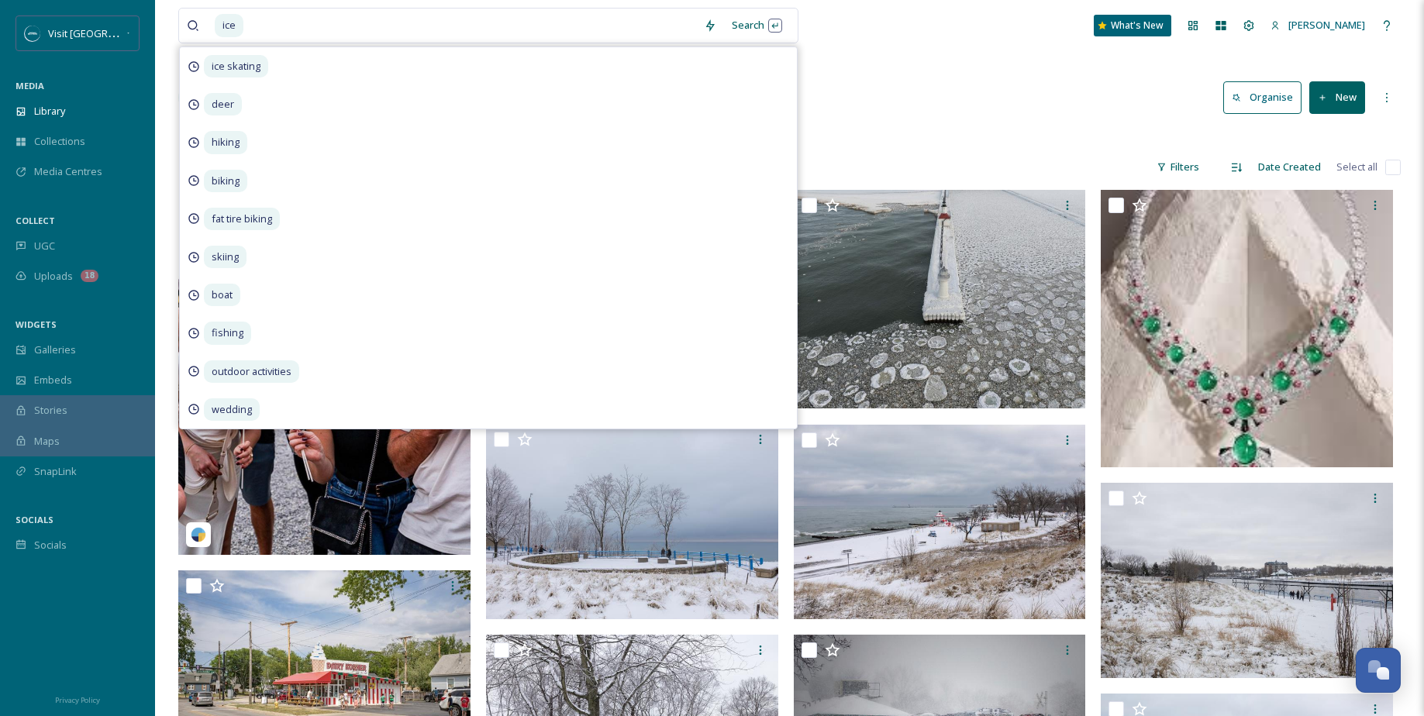
click at [917, 88] on div "Library Search Organise New" at bounding box center [789, 97] width 1222 height 47
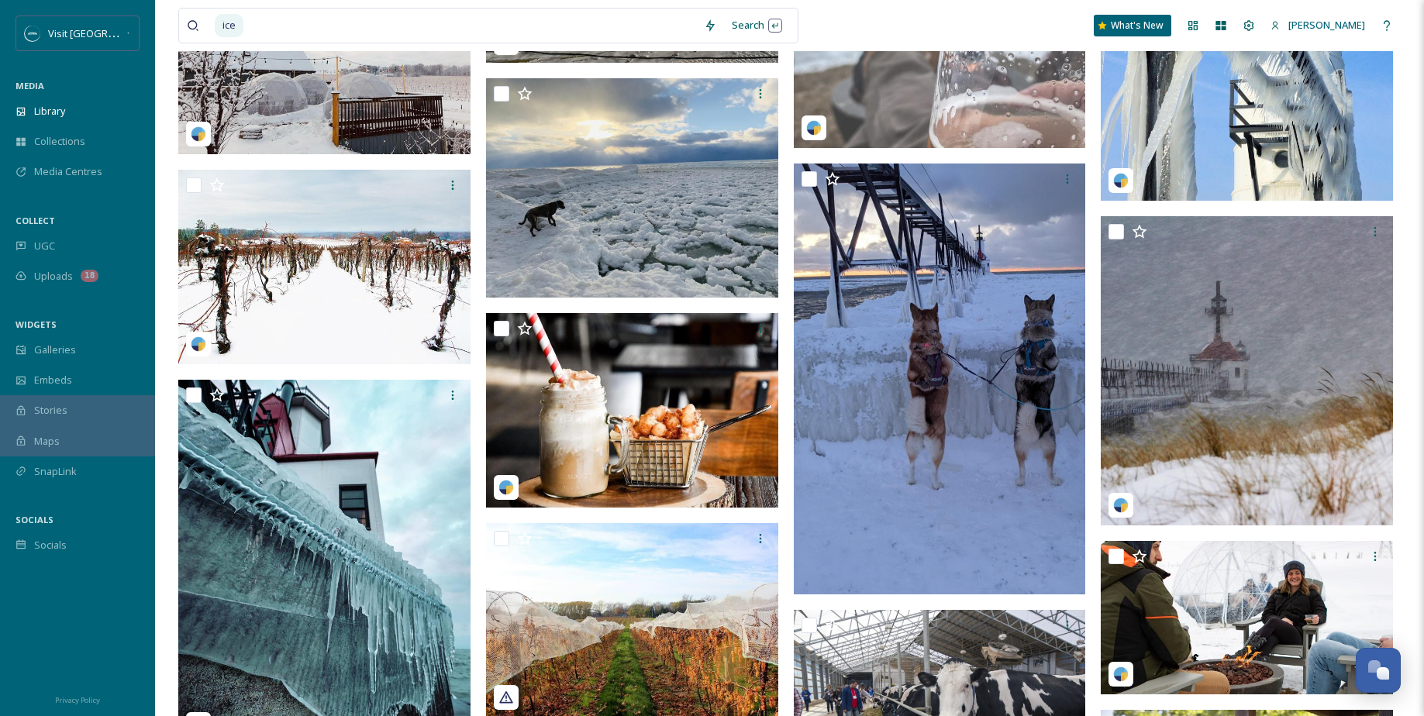
scroll to position [5933, 0]
